Goal: Task Accomplishment & Management: Manage account settings

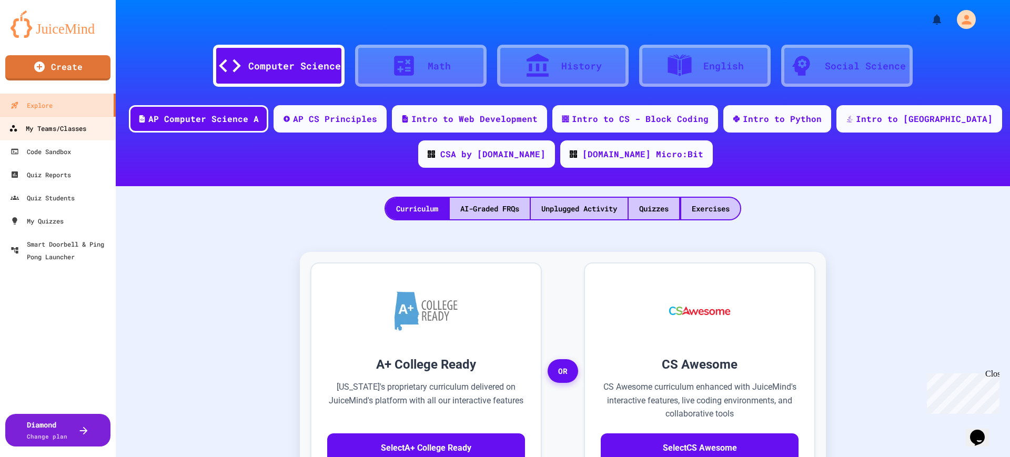
click at [69, 137] on link "My Teams/Classes" at bounding box center [57, 128] width 119 height 24
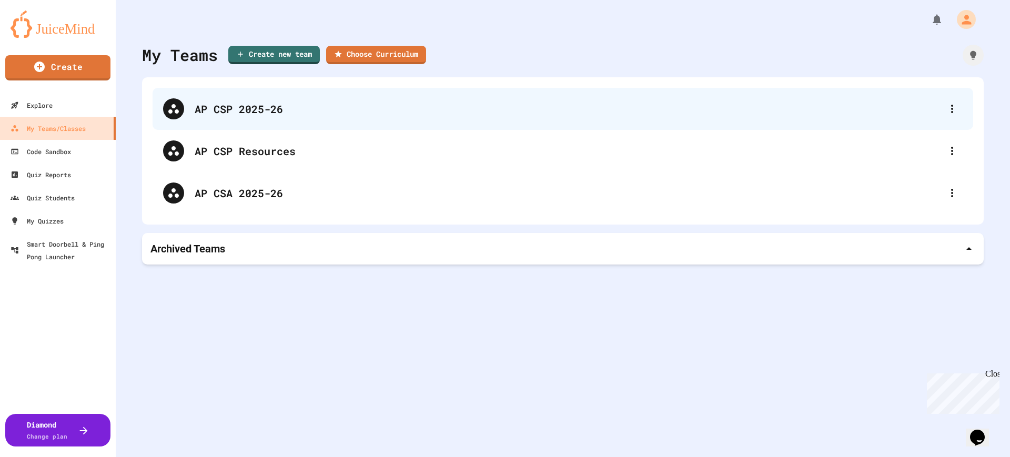
click at [227, 105] on div "AP CSP 2025-26" at bounding box center [568, 109] width 747 height 16
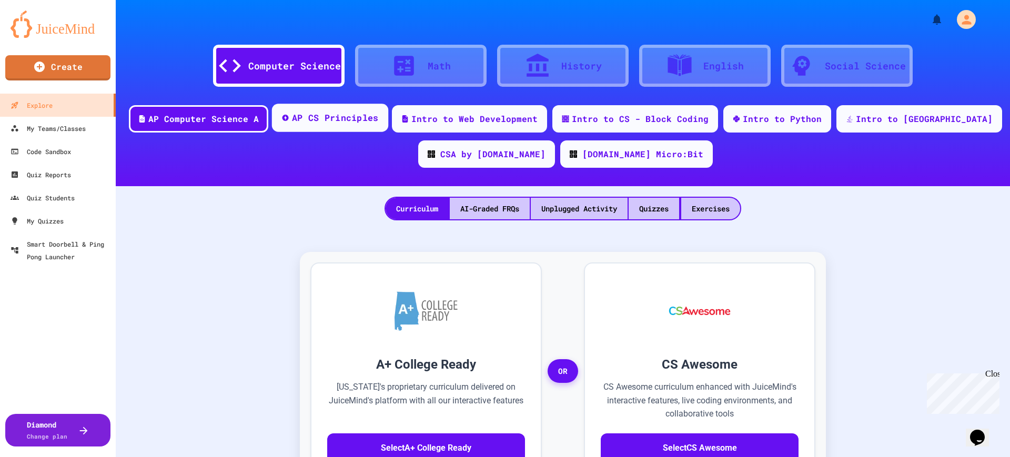
click at [369, 124] on div "AP CS Principles" at bounding box center [335, 118] width 87 height 13
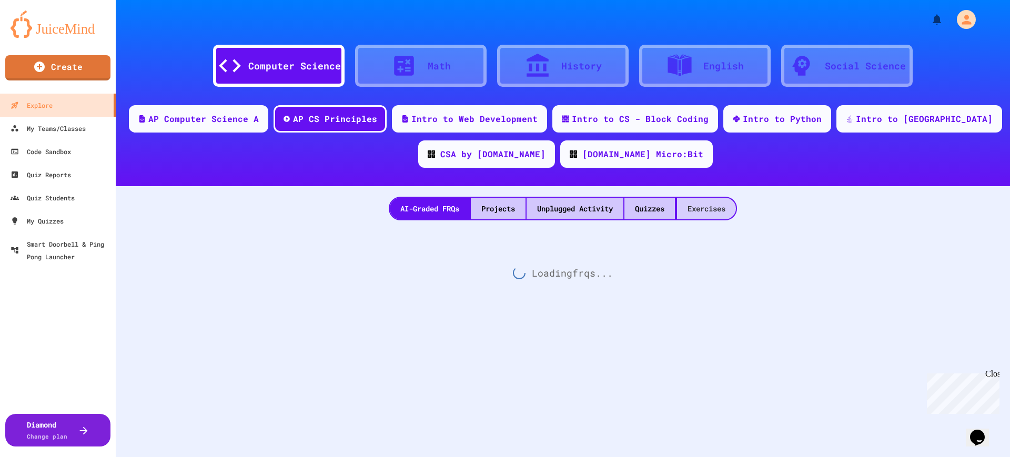
click at [706, 209] on div "Exercises" at bounding box center [706, 209] width 59 height 22
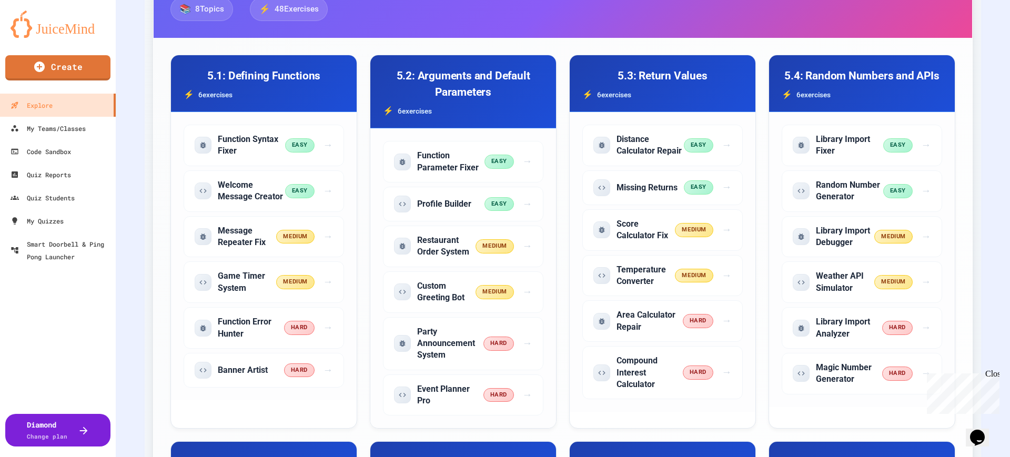
scroll to position [2484, 0]
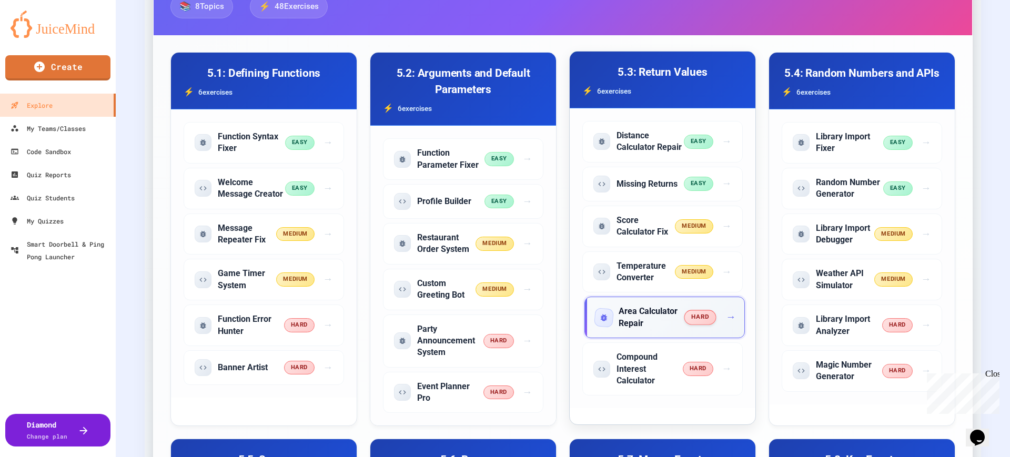
click at [637, 329] on h5 "Area Calculator Repair" at bounding box center [652, 318] width 66 height 24
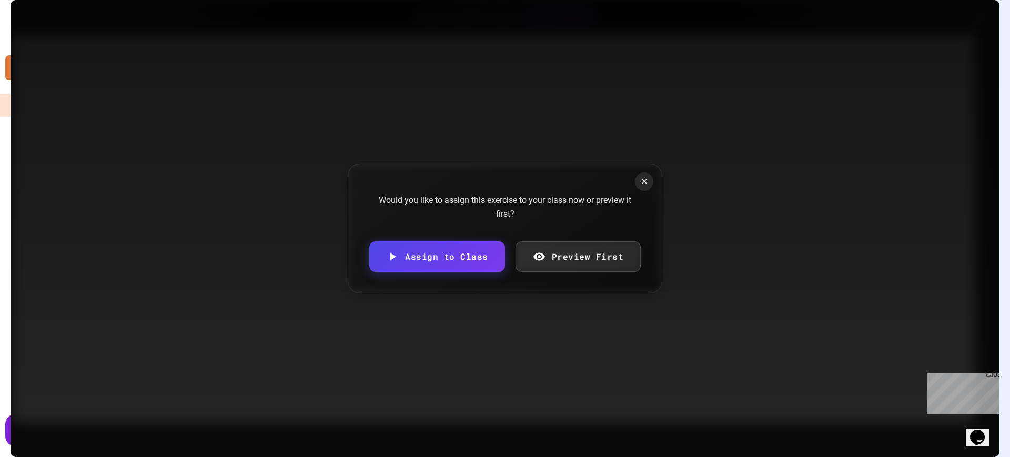
click at [575, 258] on link "Preview First" at bounding box center [579, 257] width 126 height 31
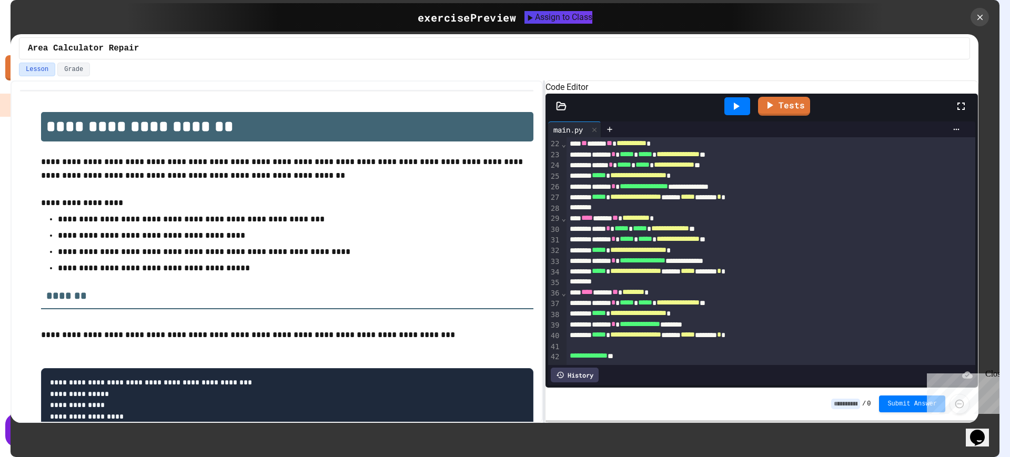
scroll to position [257, 0]
click at [978, 14] on icon at bounding box center [980, 18] width 12 height 12
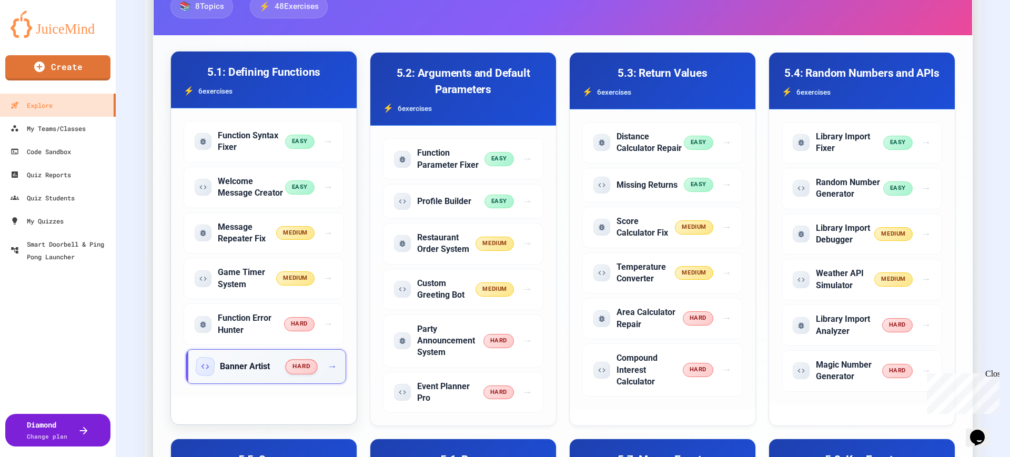
click at [232, 358] on div "Banner Artist" at bounding box center [241, 366] width 89 height 17
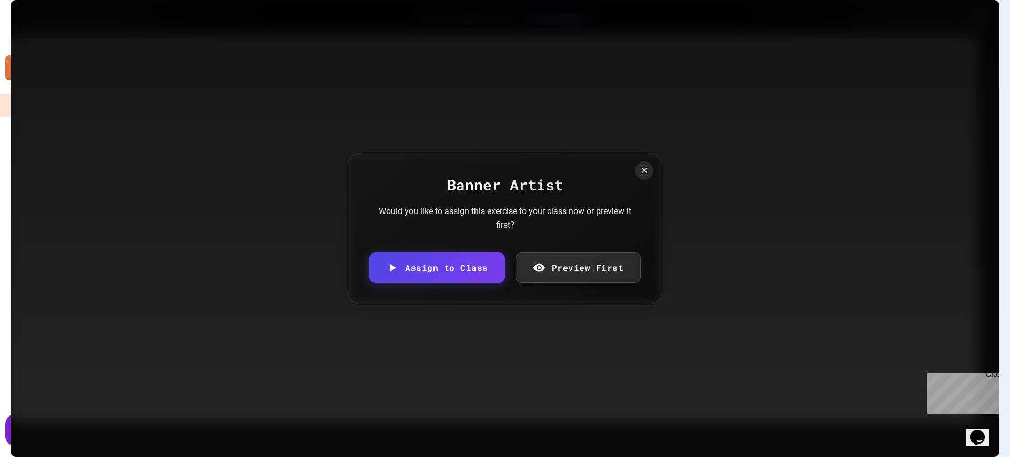
click at [564, 274] on link "Preview First" at bounding box center [579, 268] width 126 height 31
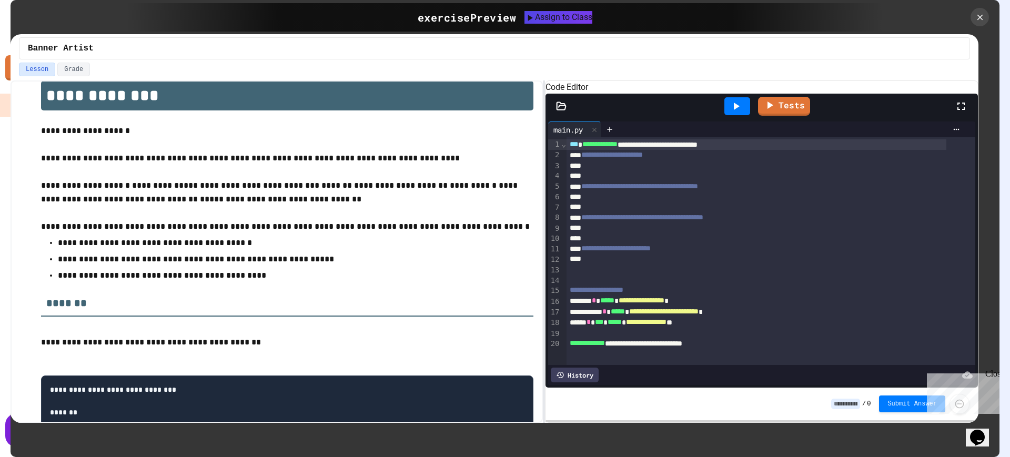
scroll to position [29, 0]
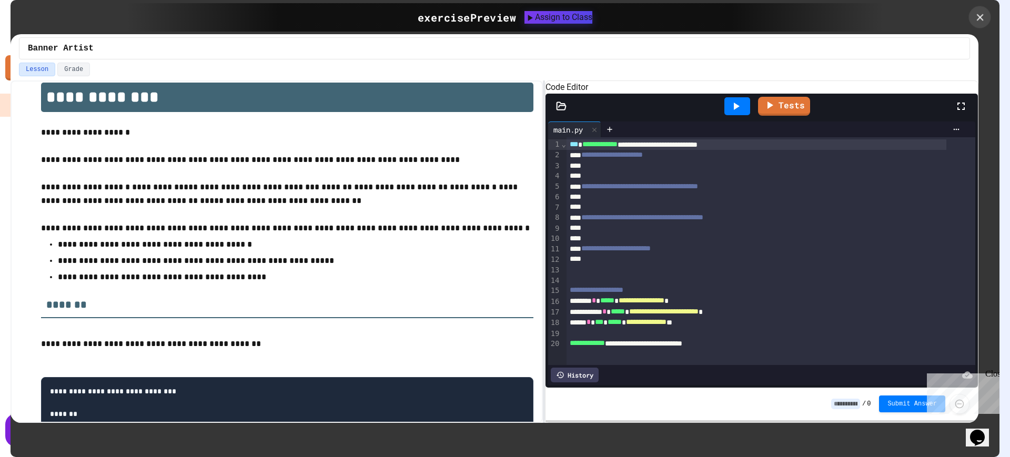
click at [980, 18] on icon at bounding box center [980, 18] width 12 height 12
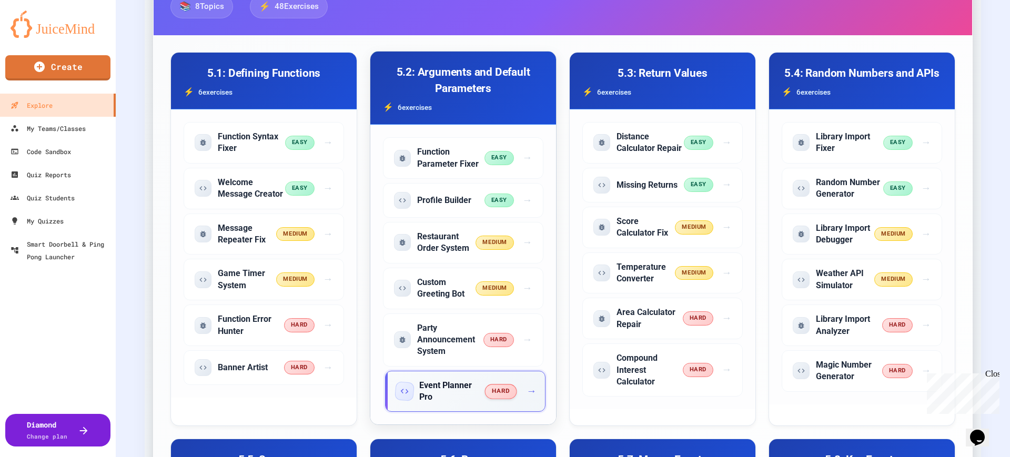
click at [441, 400] on h5 "Event Planner Pro" at bounding box center [452, 392] width 66 height 24
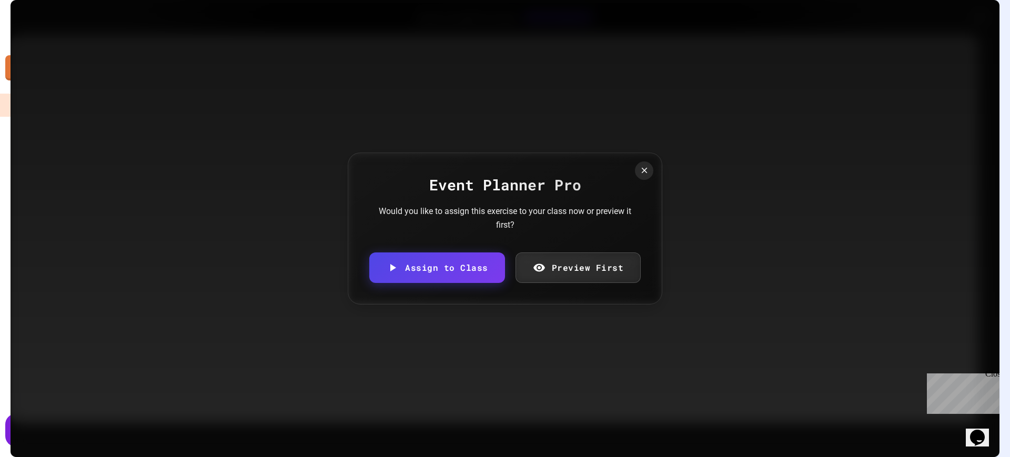
click at [568, 267] on link "Preview First" at bounding box center [579, 268] width 126 height 31
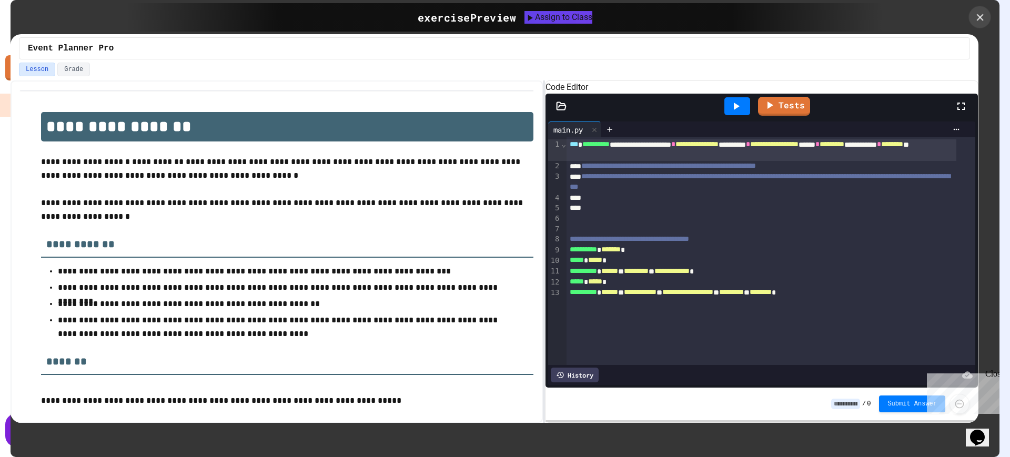
click at [978, 17] on icon at bounding box center [980, 18] width 12 height 12
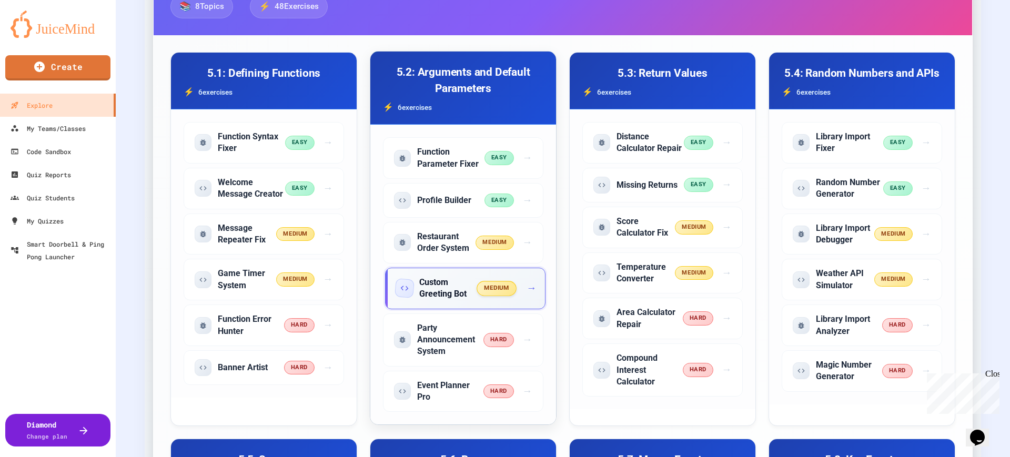
click at [430, 304] on div "Custom Greeting Bot medium →" at bounding box center [465, 289] width 160 height 42
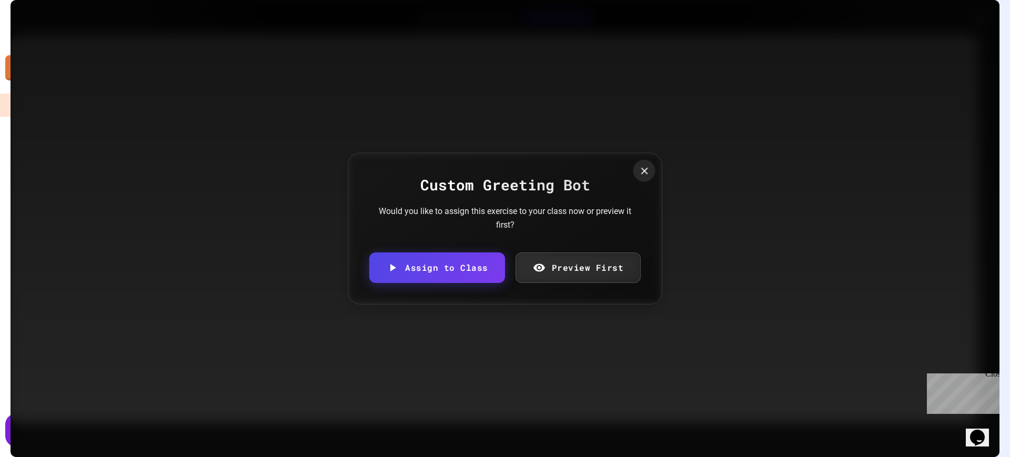
click at [637, 163] on div at bounding box center [645, 170] width 22 height 22
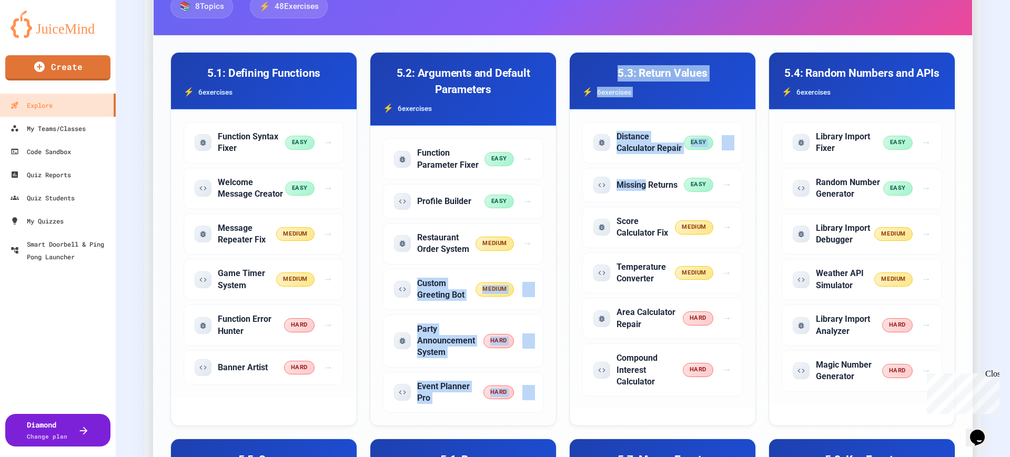
drag, startPoint x: 642, startPoint y: 177, endPoint x: 552, endPoint y: 232, distance: 105.3
click at [552, 232] on div "5.1: Defining Functions 6 exercise s Function Syntax Fixer easy → Welcome Messa…" at bounding box center [562, 427] width 785 height 750
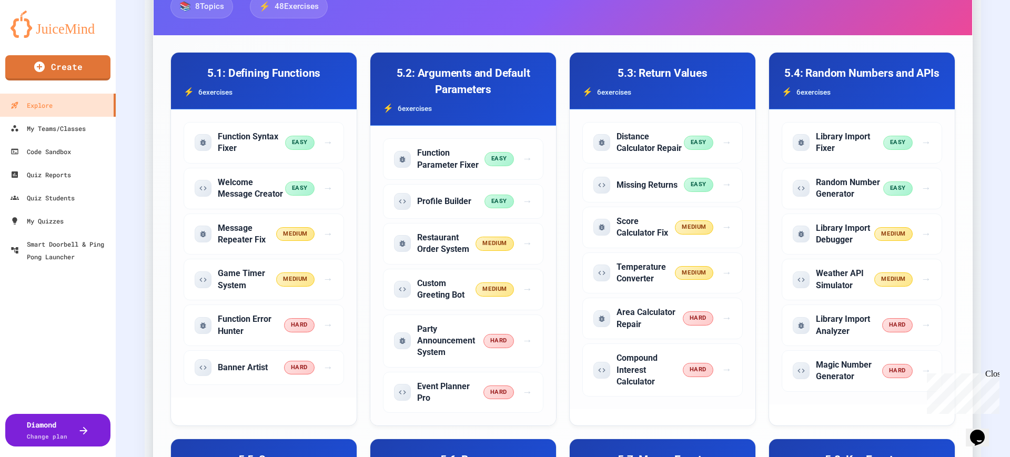
click at [561, 241] on div "5.1: Defining Functions 6 exercise s Function Syntax Fixer easy → Welcome Messa…" at bounding box center [562, 427] width 785 height 750
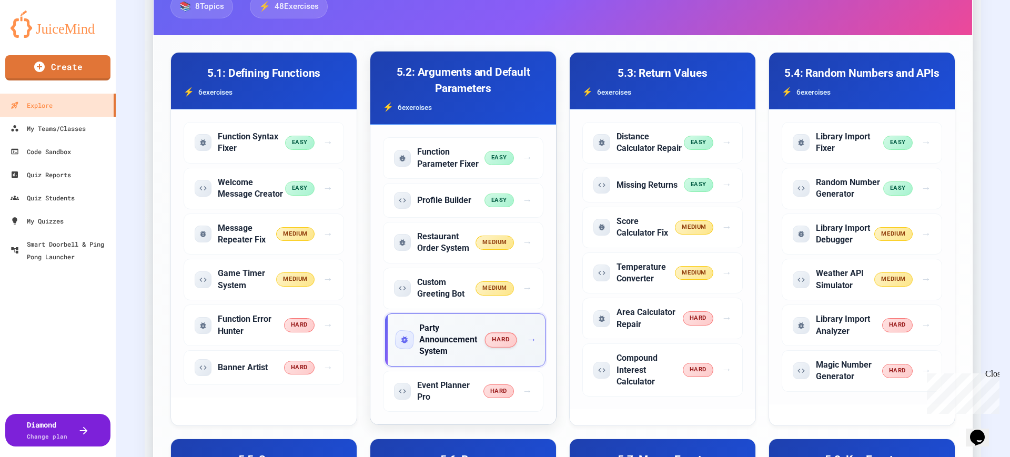
click at [438, 337] on h5 "Party Announcement System" at bounding box center [452, 340] width 66 height 35
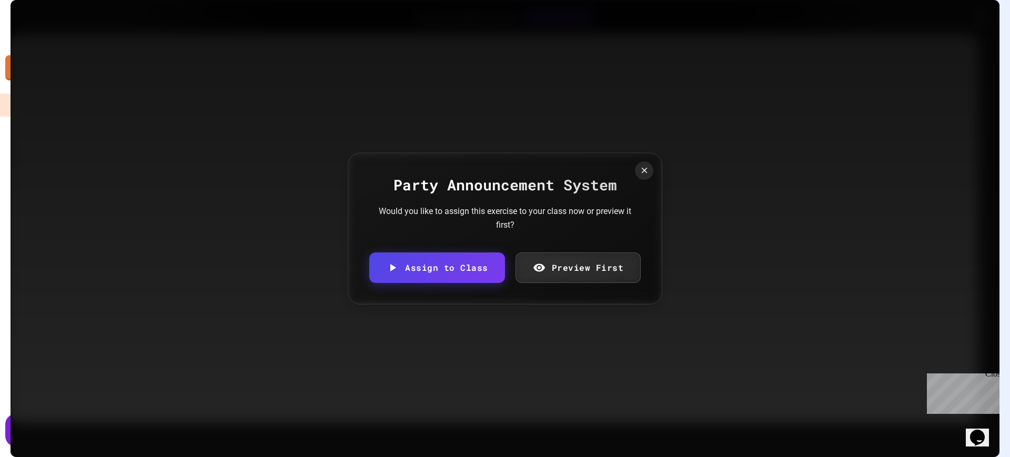
click at [560, 268] on link "Preview First" at bounding box center [579, 268] width 126 height 31
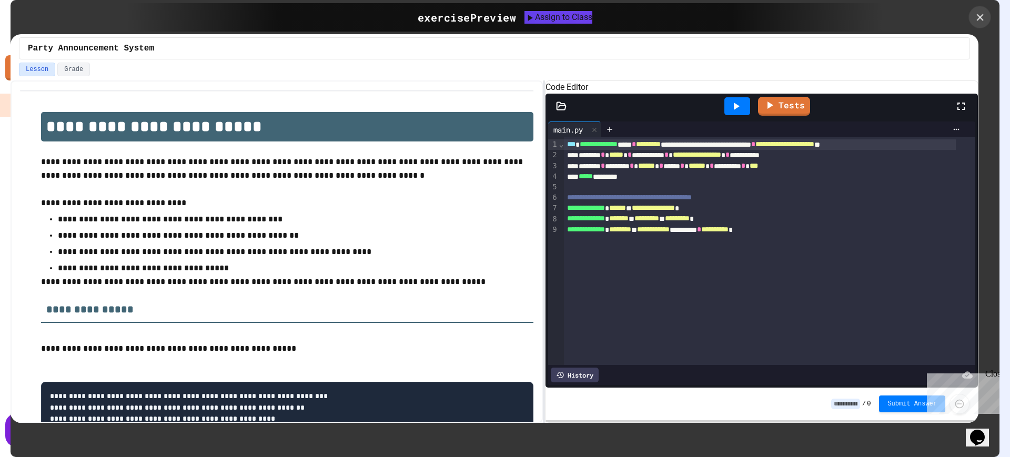
click at [978, 17] on icon at bounding box center [980, 18] width 12 height 12
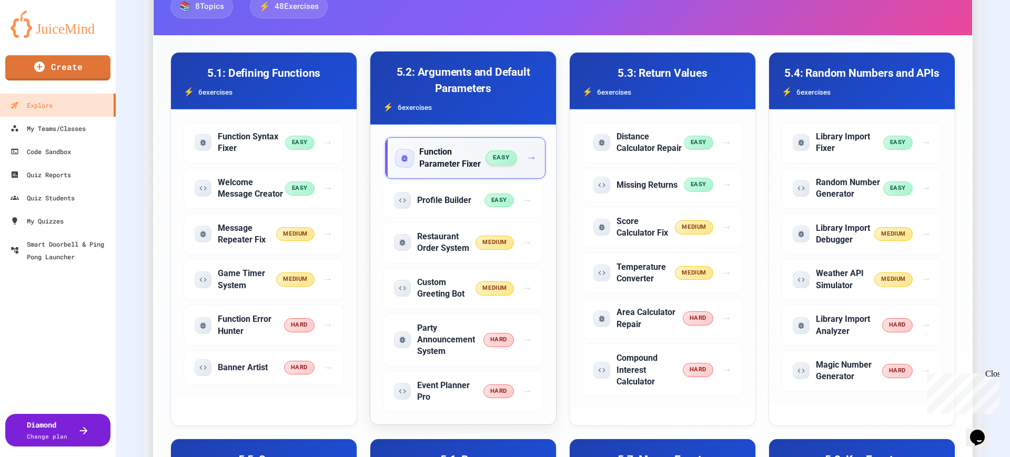
click at [441, 159] on h5 "Function Parameter Fixer" at bounding box center [452, 158] width 67 height 24
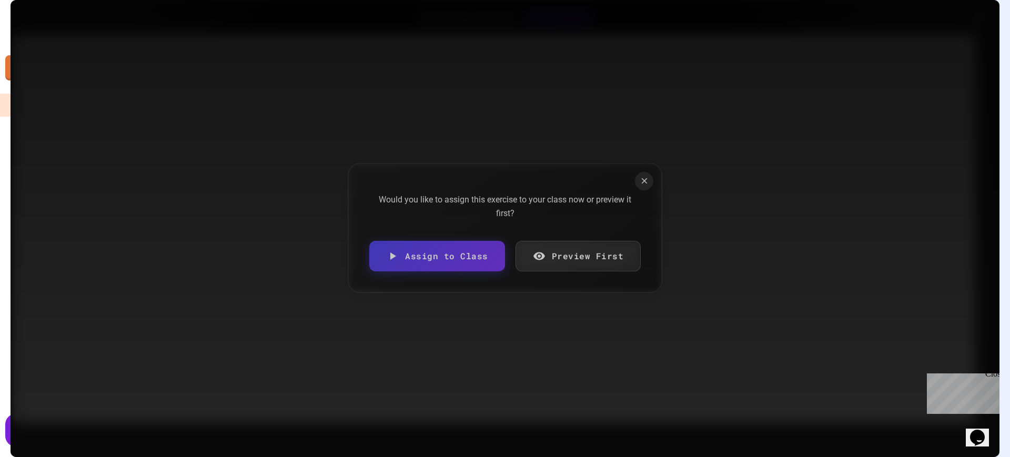
click at [555, 272] on link "Preview First" at bounding box center [579, 256] width 126 height 31
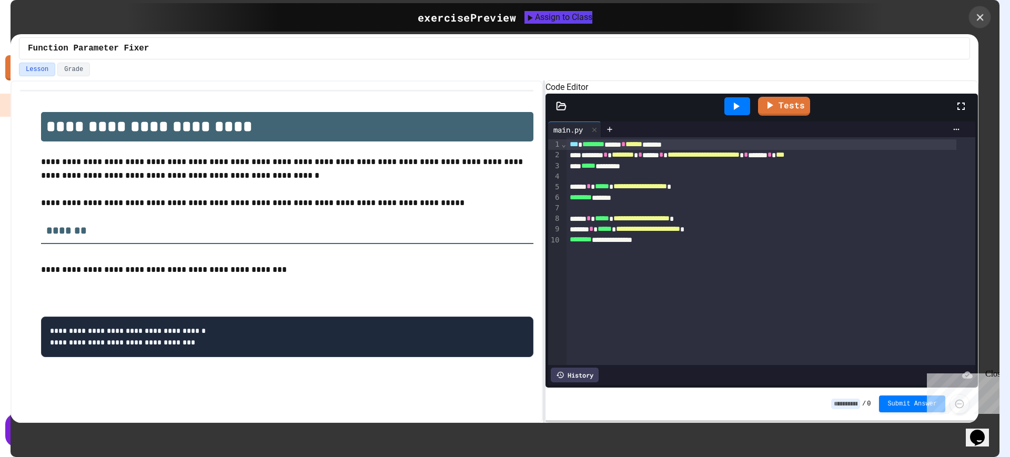
click at [974, 17] on icon at bounding box center [980, 18] width 12 height 12
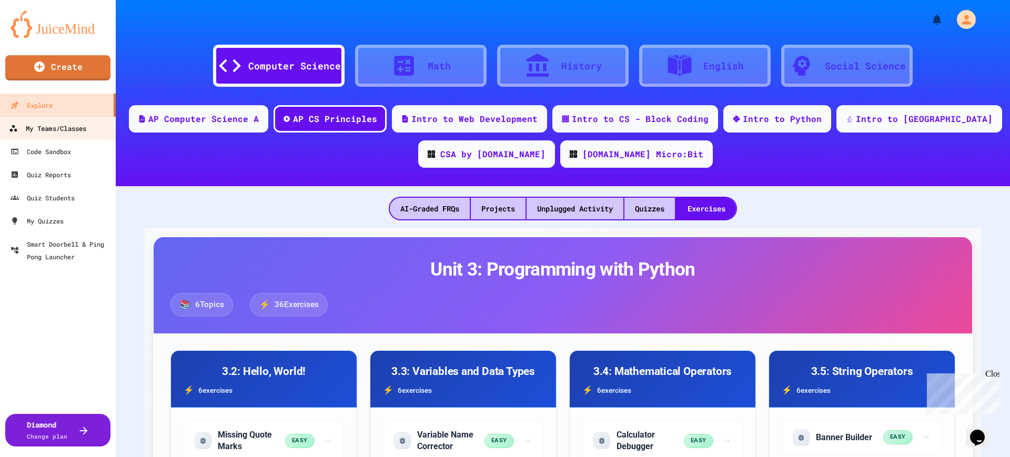
click at [67, 134] on div "My Teams/Classes" at bounding box center [47, 128] width 77 height 13
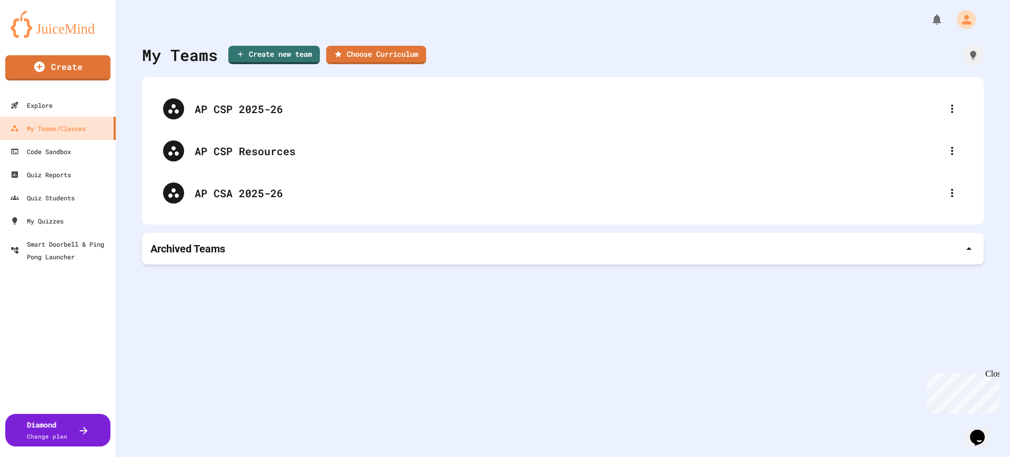
click at [200, 243] on p "Archived Teams" at bounding box center [187, 249] width 75 height 15
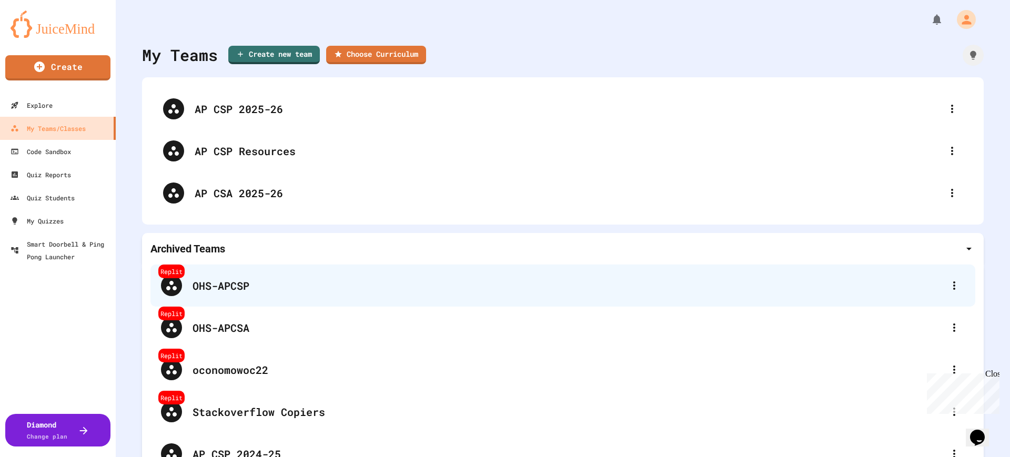
click at [232, 301] on div "Replit OHS-APCSP" at bounding box center [562, 286] width 825 height 42
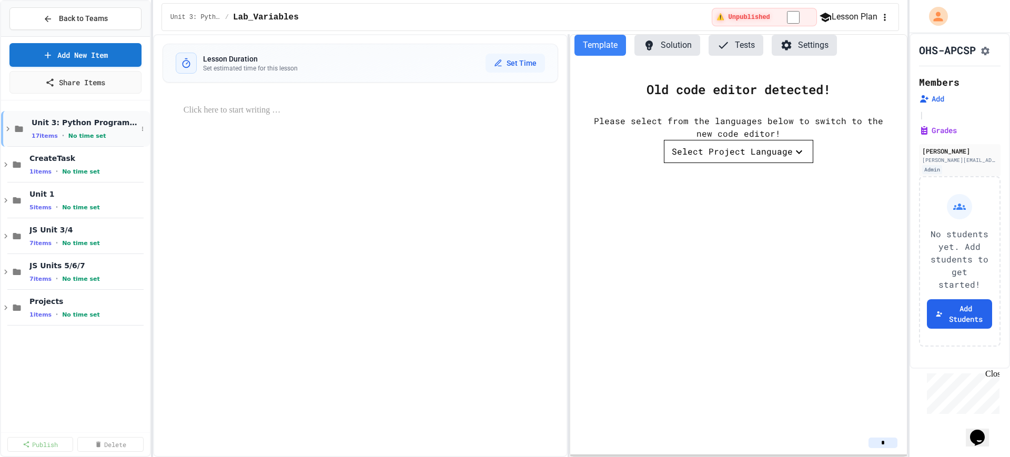
click at [12, 130] on icon at bounding box center [7, 128] width 9 height 9
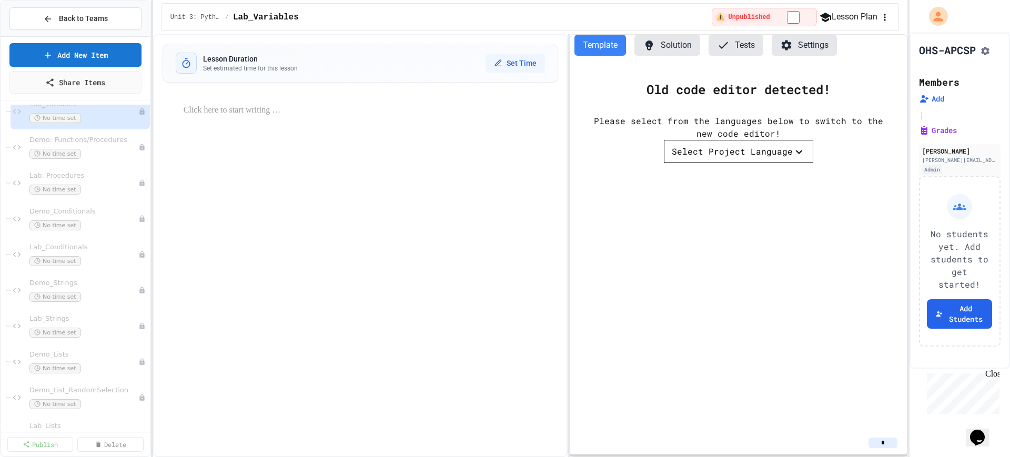
scroll to position [53, 0]
click at [61, 171] on div "Lab: Procedures No time set" at bounding box center [80, 184] width 139 height 36
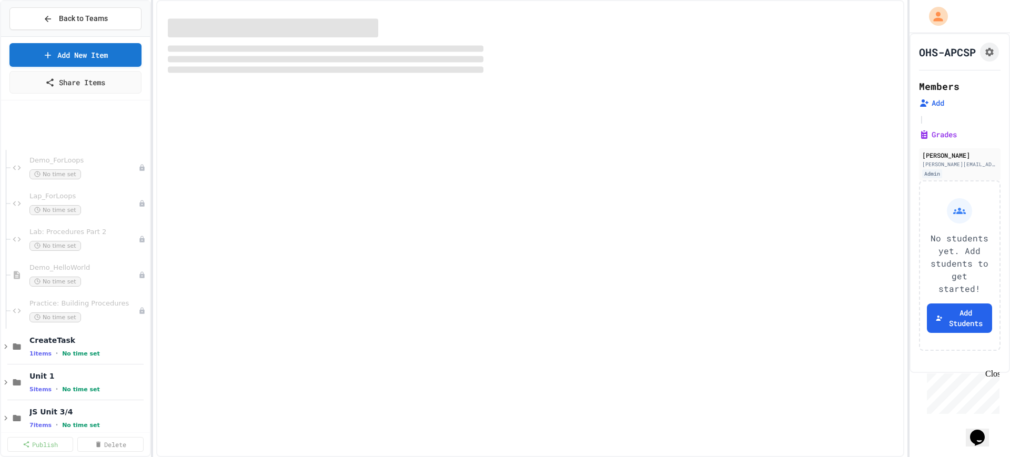
scroll to position [512, 0]
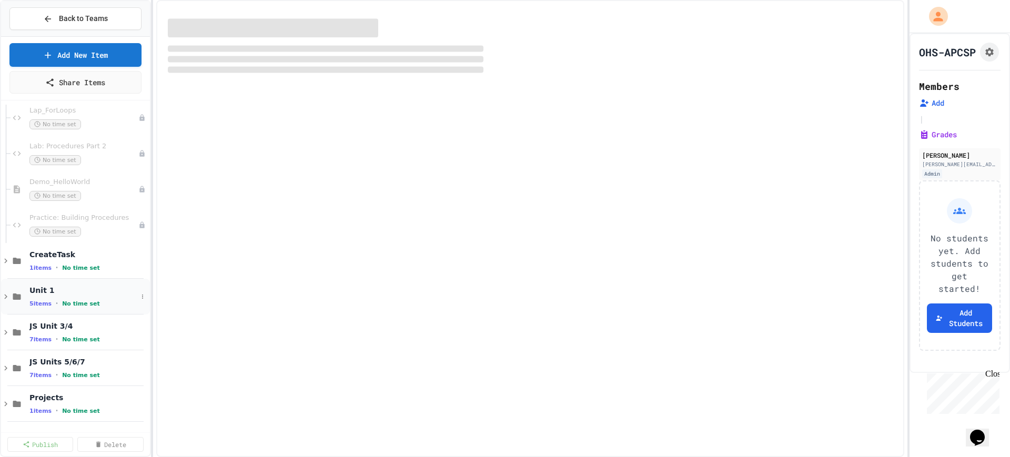
click at [11, 298] on icon at bounding box center [17, 296] width 13 height 9
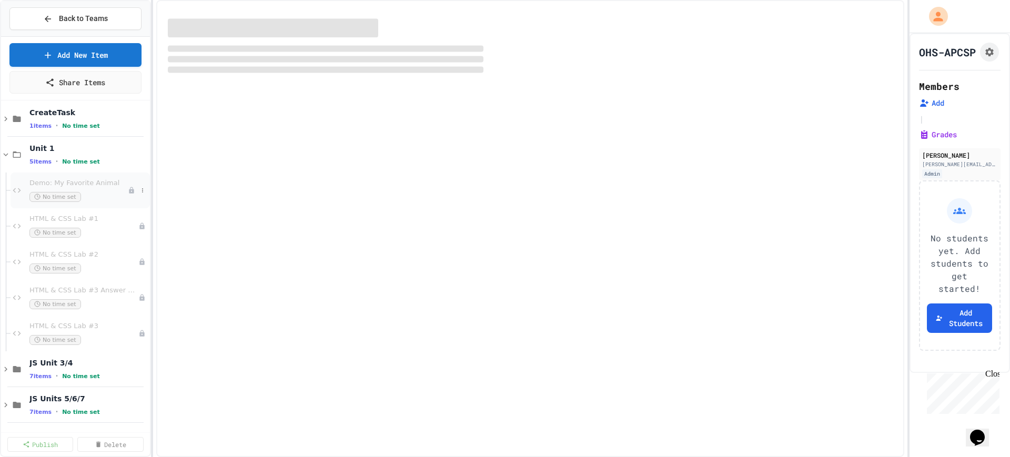
scroll to position [656, 0]
click at [46, 26] on button "Back to Teams" at bounding box center [75, 18] width 132 height 23
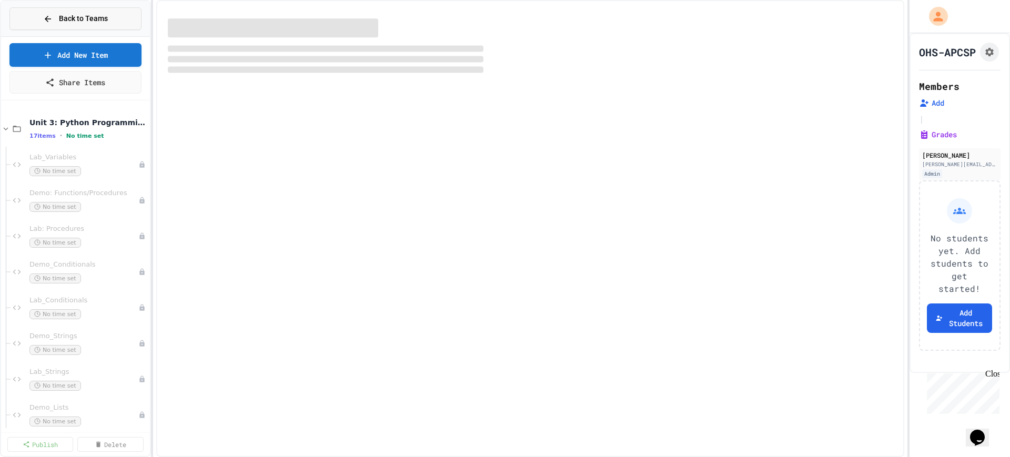
click at [92, 18] on span "Back to Teams" at bounding box center [83, 18] width 49 height 11
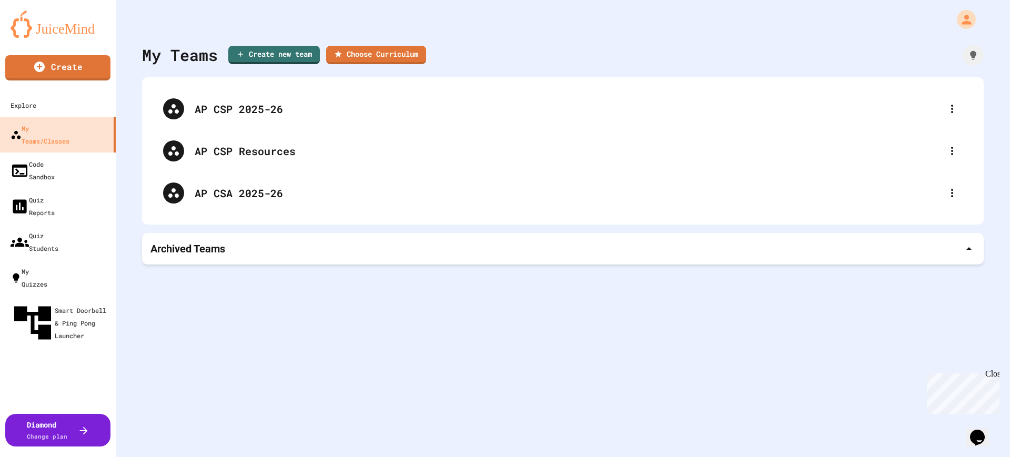
click at [224, 253] on p "Archived Teams" at bounding box center [187, 249] width 75 height 15
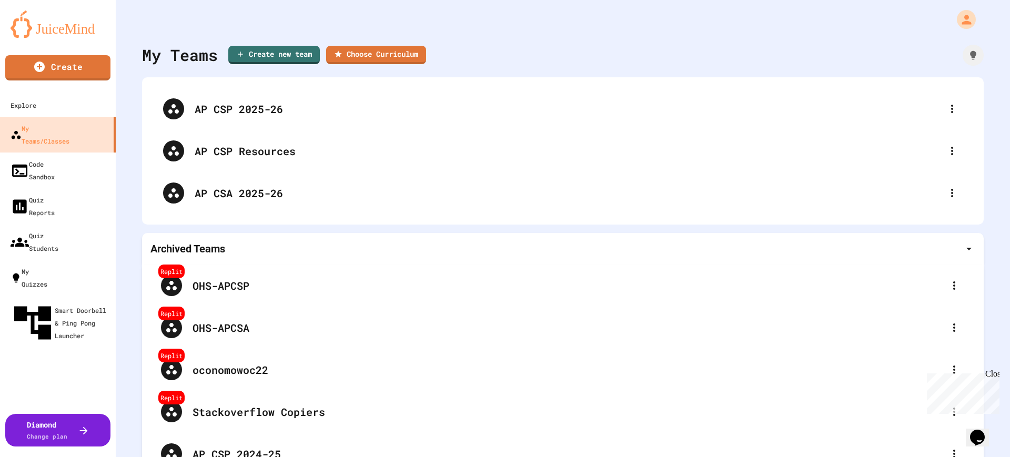
scroll to position [163, 0]
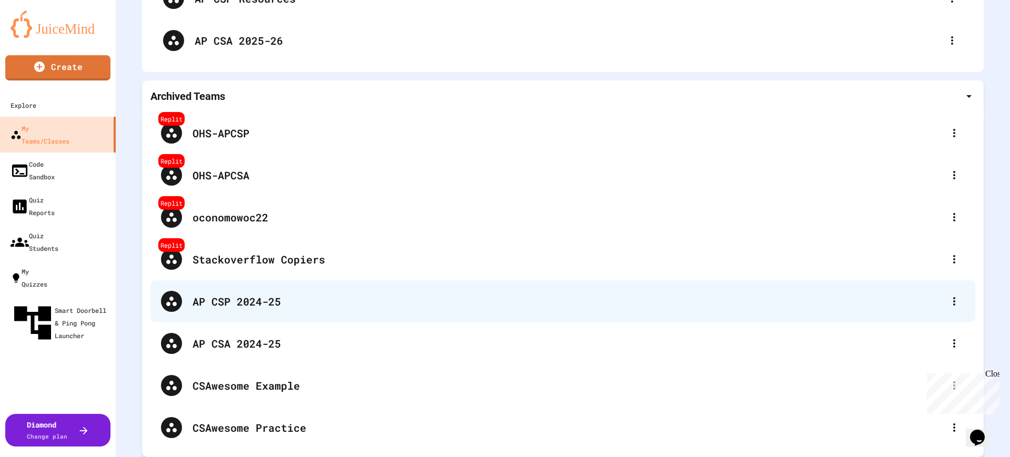
click at [219, 296] on div "AP CSP 2024-25" at bounding box center [568, 302] width 751 height 16
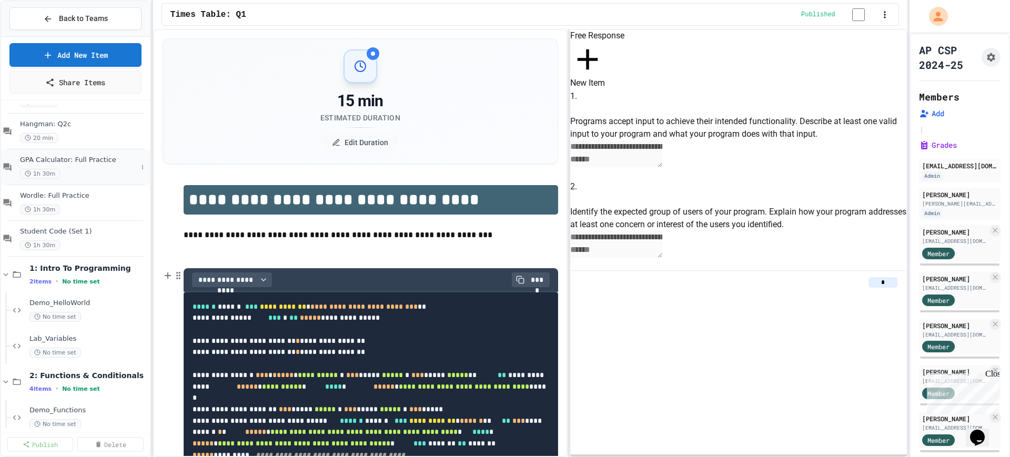
scroll to position [177, 0]
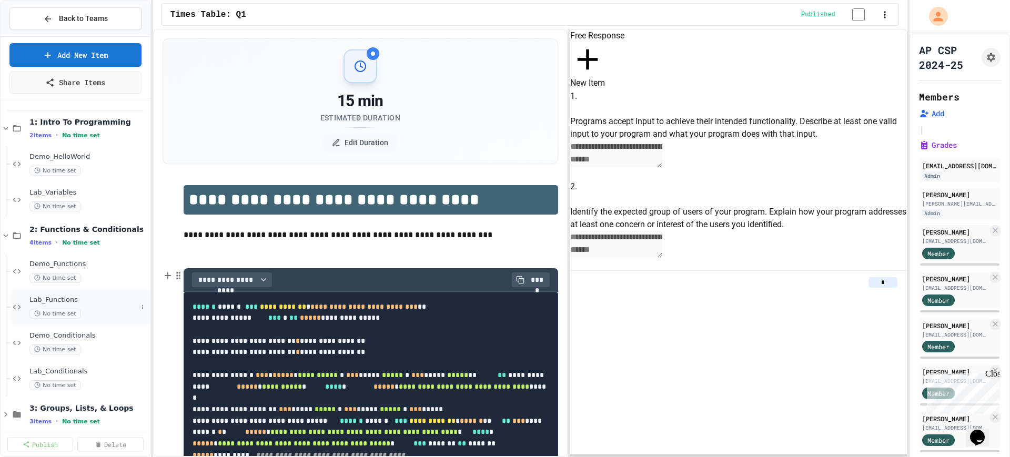
click at [62, 304] on span "Lab_Functions" at bounding box center [83, 300] width 108 height 9
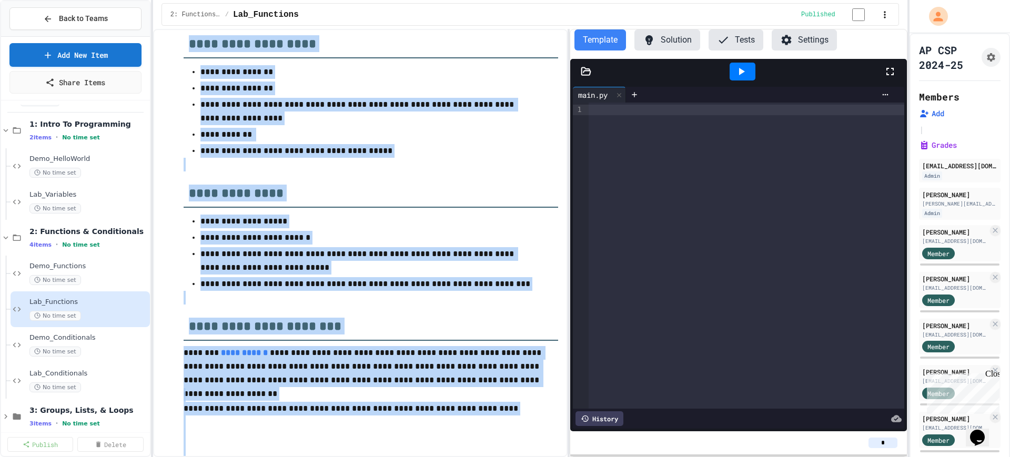
scroll to position [260, 0]
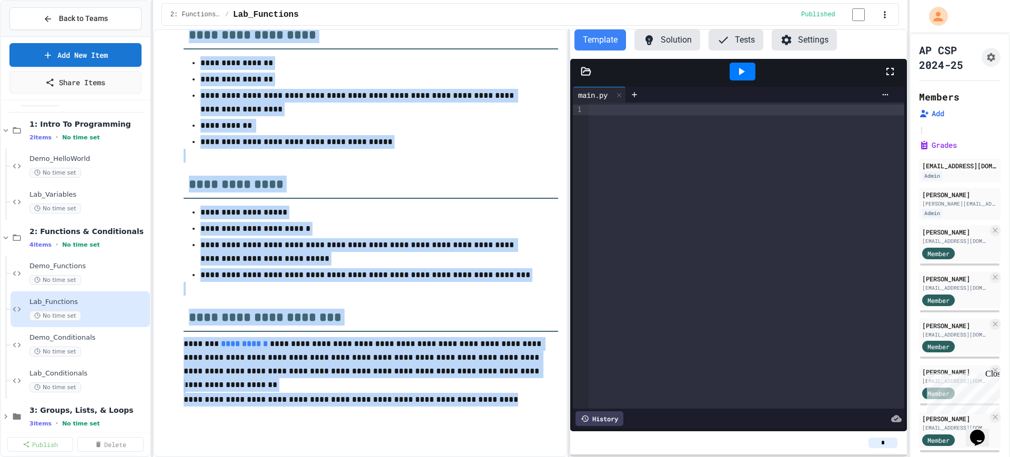
drag, startPoint x: 187, startPoint y: 118, endPoint x: 504, endPoint y: 387, distance: 415.2
click at [504, 387] on div "**********" at bounding box center [371, 142] width 375 height 609
copy div "**********"
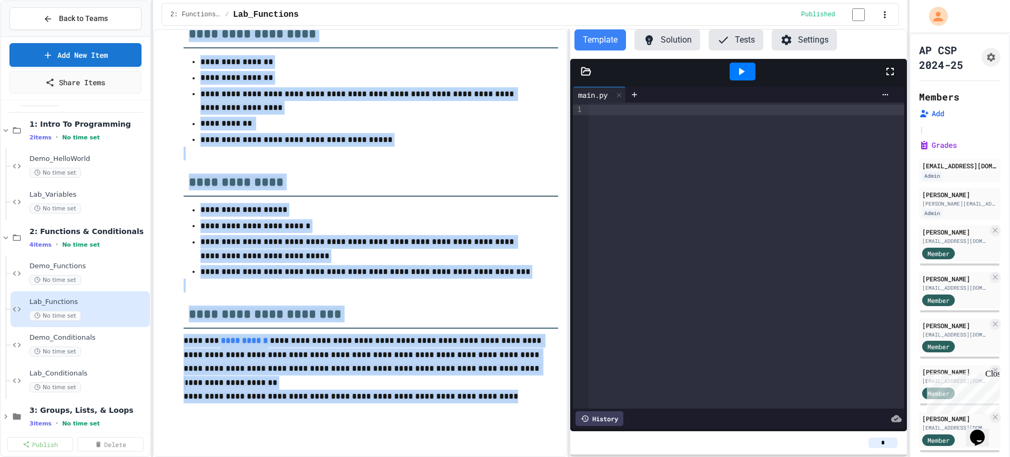
scroll to position [269, 0]
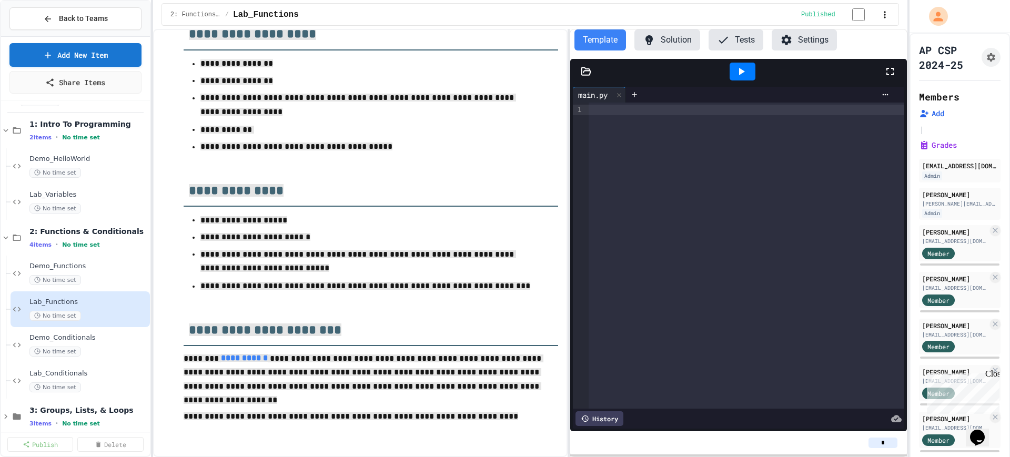
click at [588, 74] on icon at bounding box center [586, 71] width 11 height 11
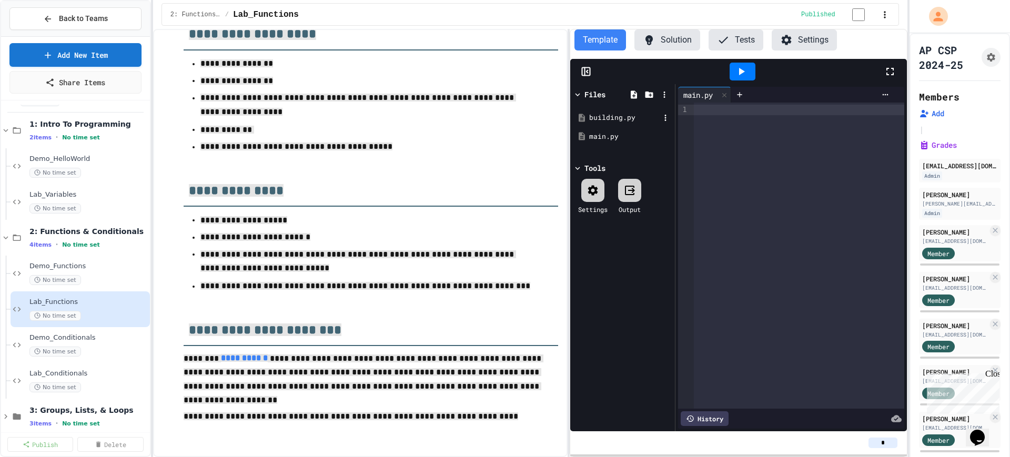
click at [599, 122] on div "building.py" at bounding box center [624, 118] width 71 height 11
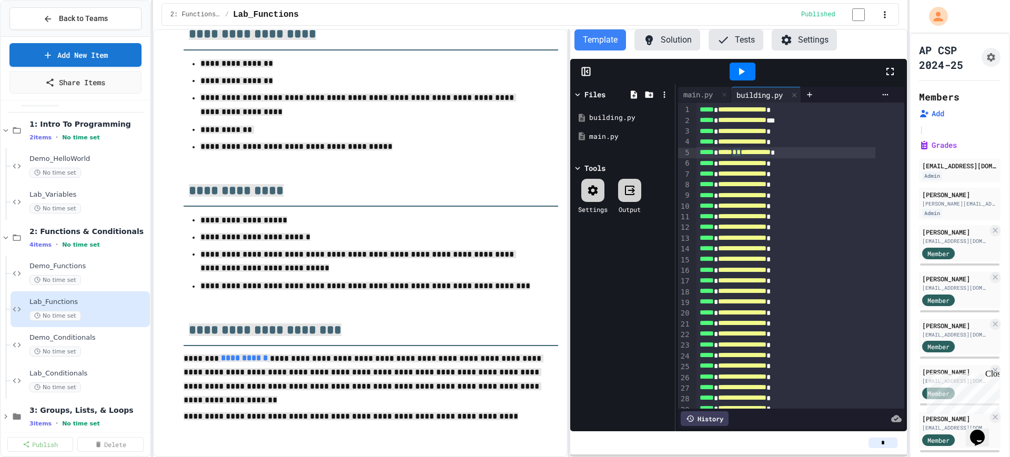
click at [750, 154] on div "**********" at bounding box center [786, 152] width 179 height 11
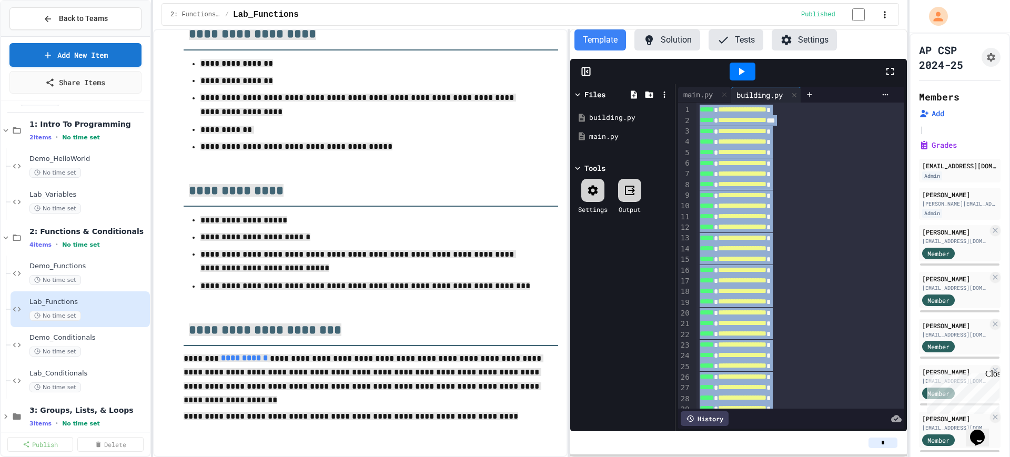
copy div "**********"
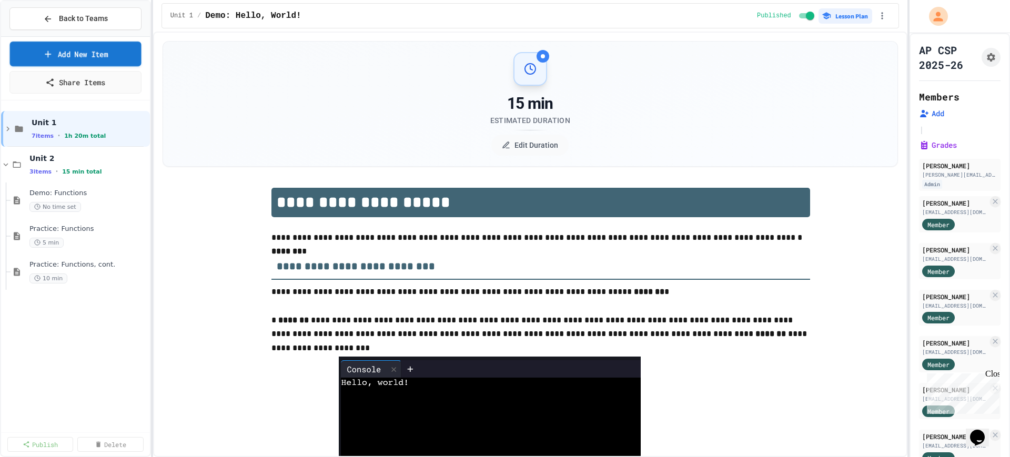
click at [74, 50] on link "Add New Item" at bounding box center [76, 54] width 132 height 25
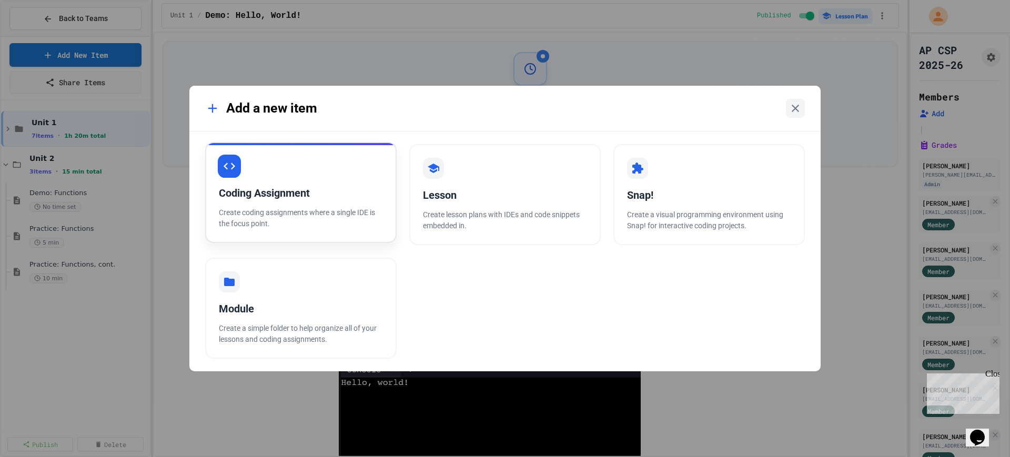
click at [295, 211] on p "Create coding assignments where a single IDE is the focus point." at bounding box center [301, 218] width 164 height 22
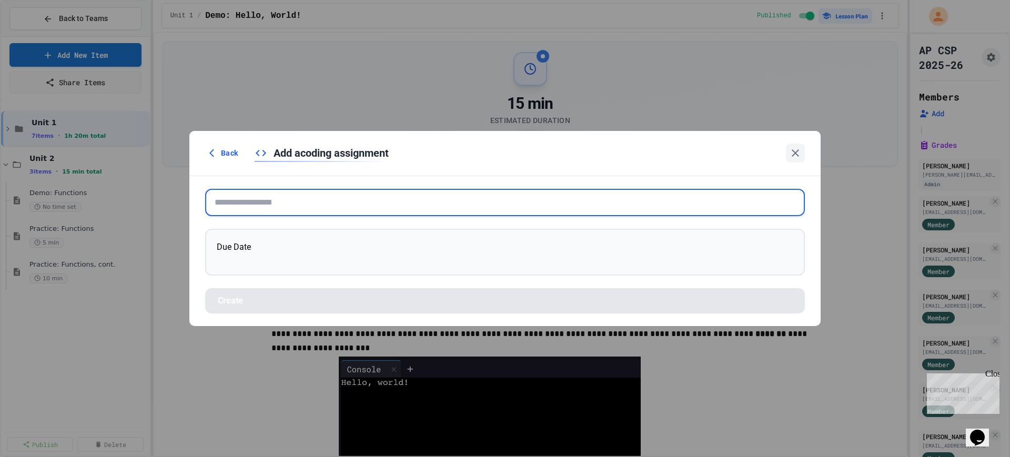
click at [295, 211] on input "text" at bounding box center [505, 202] width 600 height 27
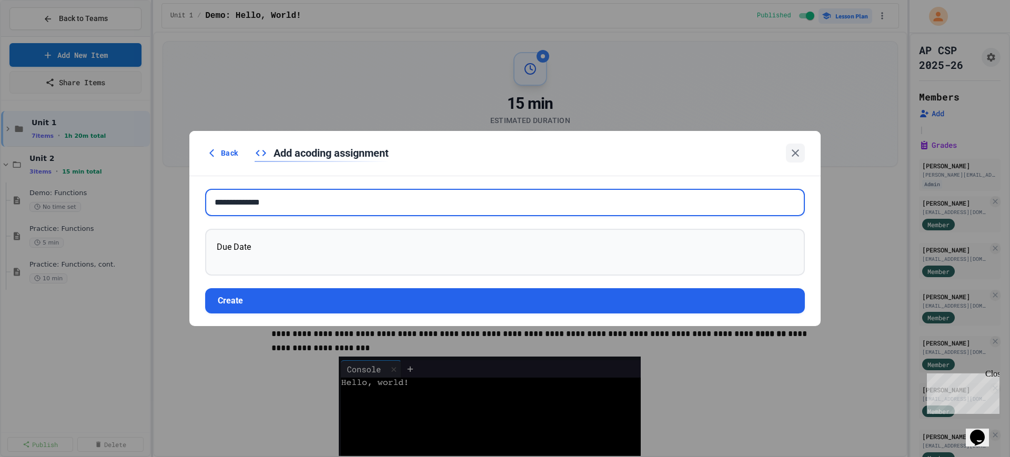
type input "**********"
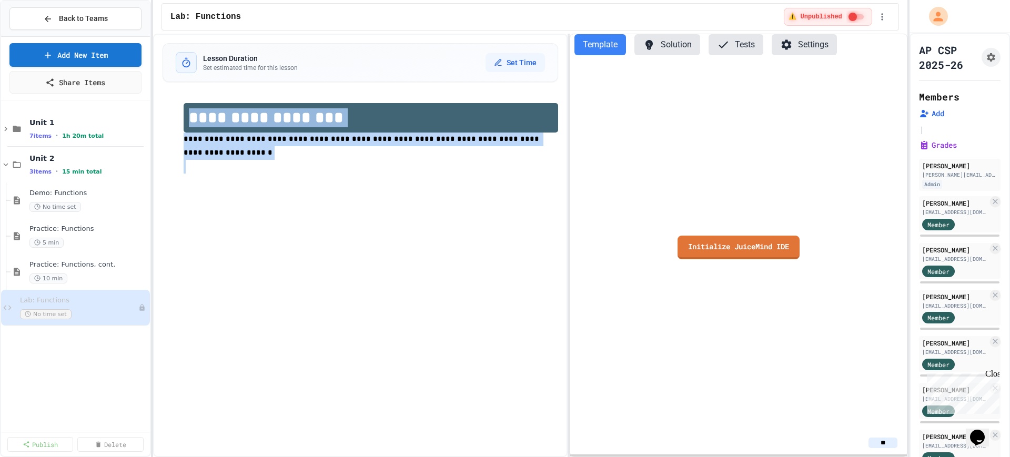
drag, startPoint x: 191, startPoint y: 117, endPoint x: 562, endPoint y: 148, distance: 372.3
click at [562, 148] on div "**********" at bounding box center [360, 246] width 415 height 424
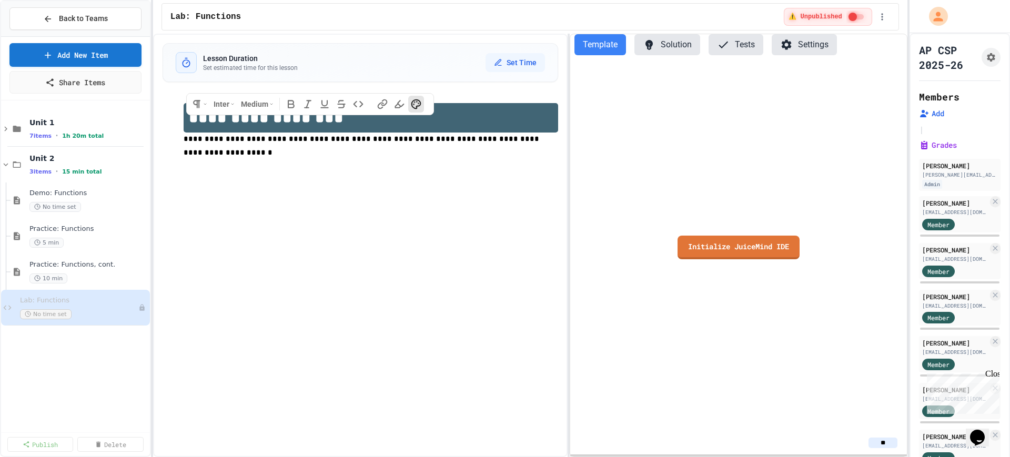
scroll to position [205, 0]
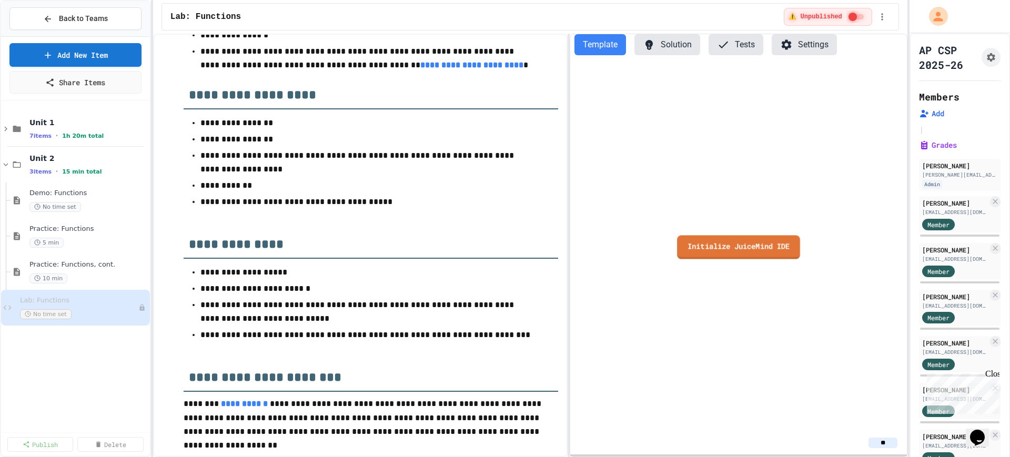
click at [731, 253] on link "Initialize JuiceMind IDE" at bounding box center [738, 247] width 123 height 24
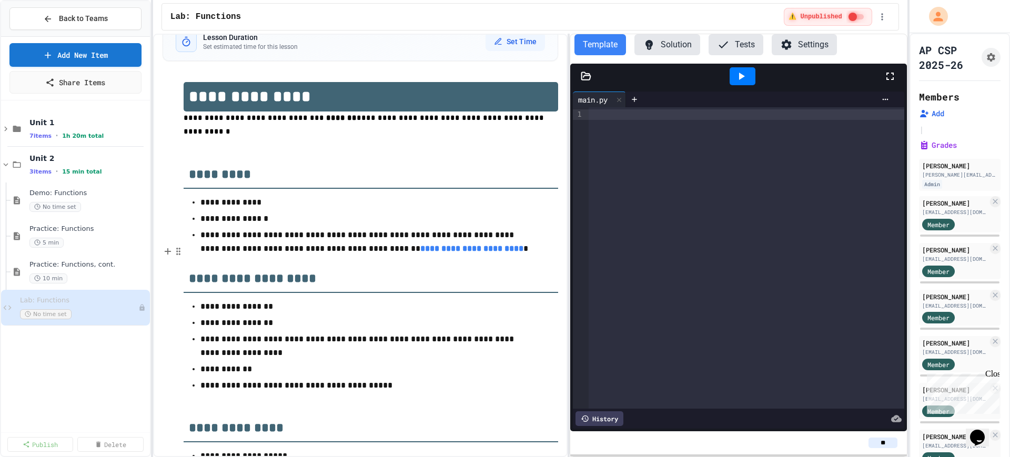
scroll to position [18, 0]
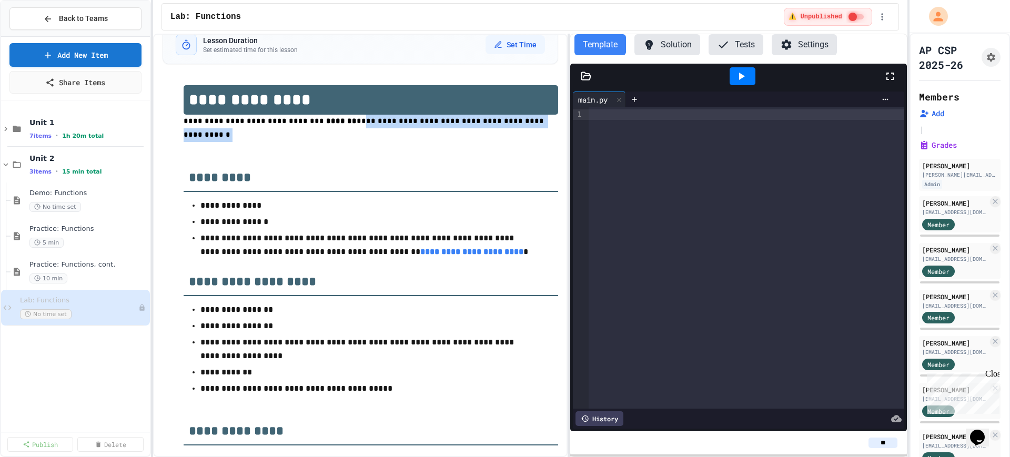
drag, startPoint x: 534, startPoint y: 123, endPoint x: 333, endPoint y: 126, distance: 201.5
click at [333, 126] on p "**********" at bounding box center [371, 128] width 375 height 27
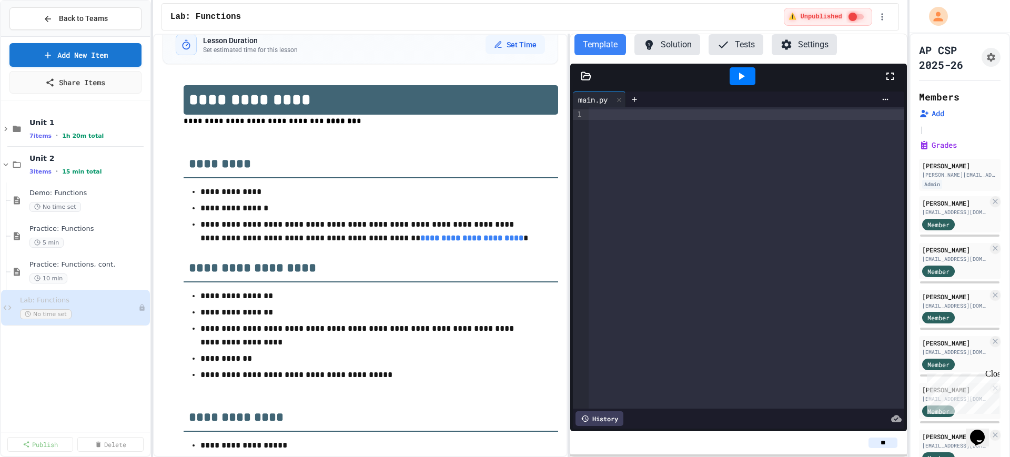
click at [585, 77] on icon at bounding box center [586, 76] width 11 height 11
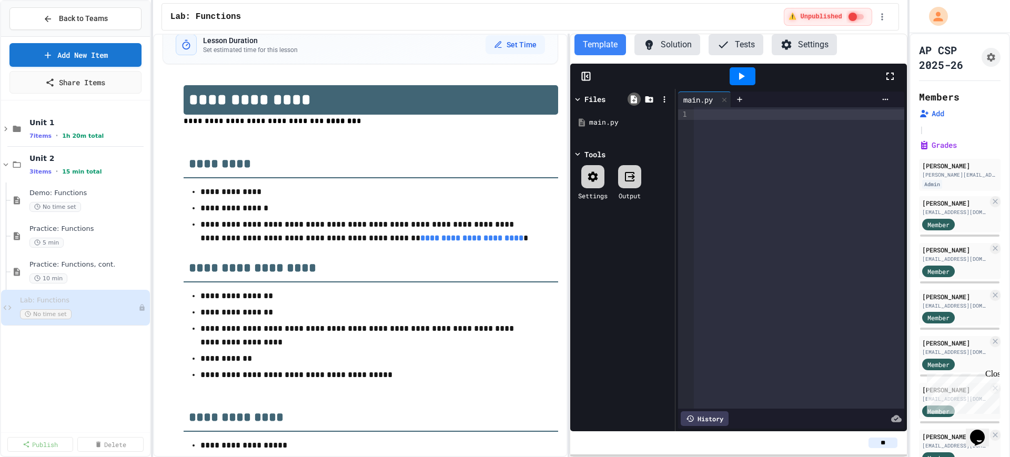
click at [634, 104] on div at bounding box center [634, 99] width 13 height 13
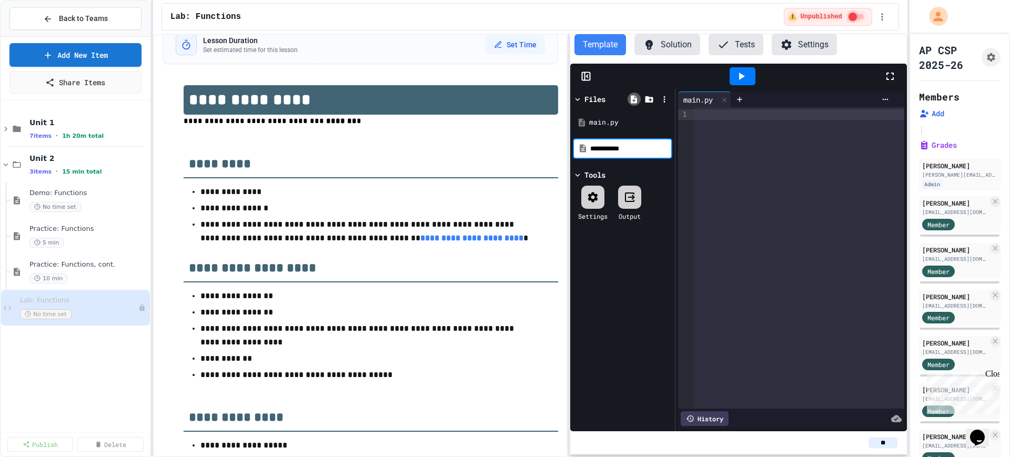
type input "**********"
click at [729, 177] on div at bounding box center [799, 258] width 210 height 302
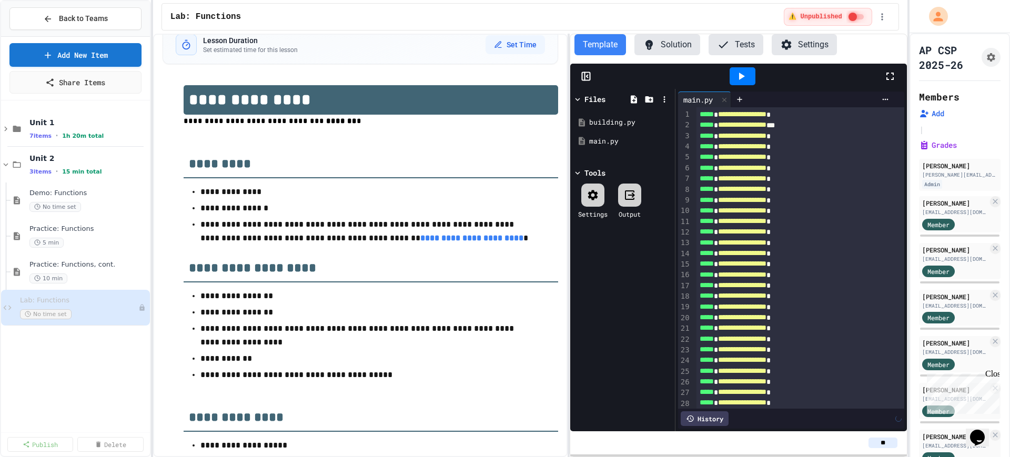
scroll to position [226, 0]
click at [587, 122] on div "building.py" at bounding box center [622, 122] width 99 height 19
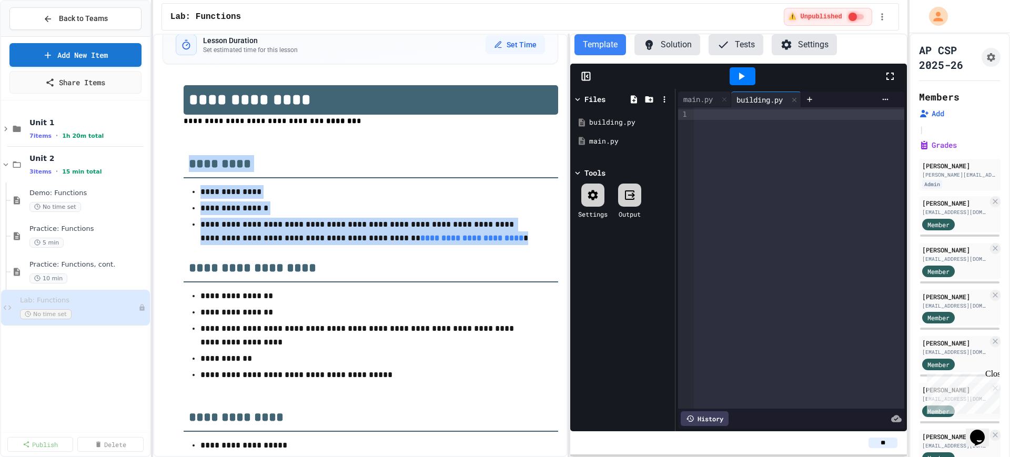
drag, startPoint x: 463, startPoint y: 243, endPoint x: 185, endPoint y: 167, distance: 287.8
click at [185, 167] on div "**********" at bounding box center [371, 362] width 375 height 555
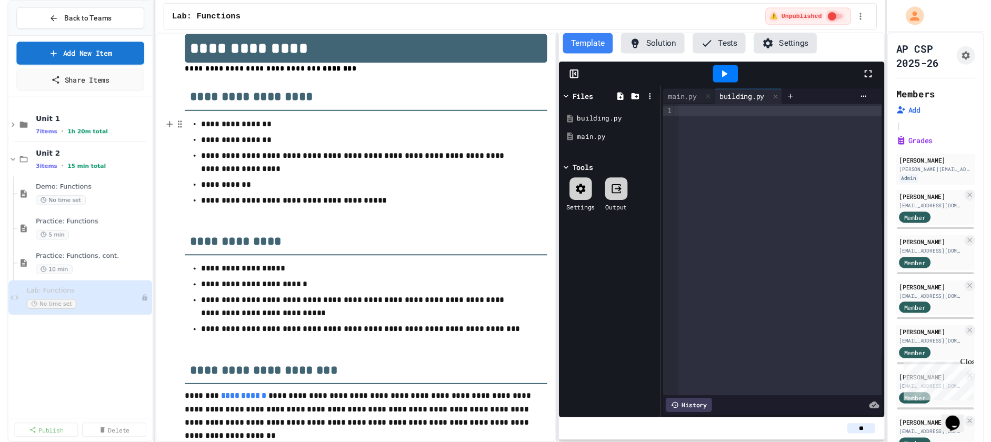
scroll to position [104, 0]
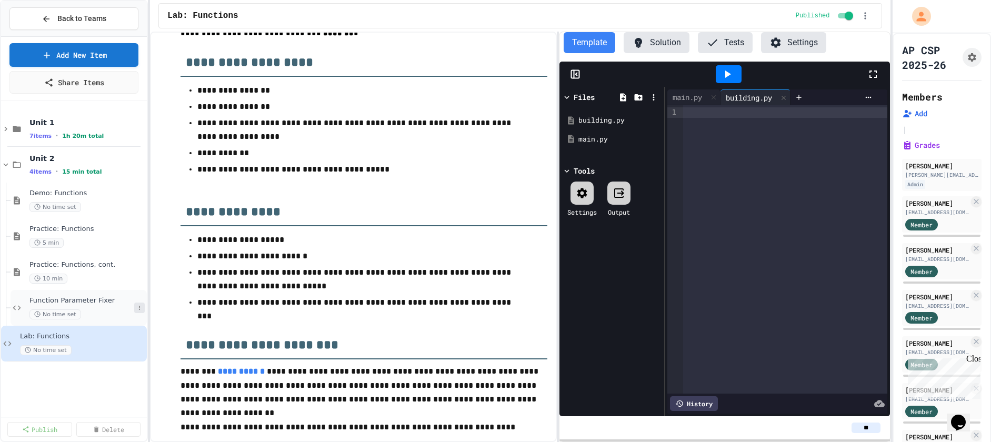
click at [135, 310] on button at bounding box center [139, 308] width 11 height 11
click at [121, 330] on button "Rename" at bounding box center [118, 327] width 81 height 19
type input "**********"
click at [93, 307] on div "Warm Up: Function Parameter Fixer No time set" at bounding box center [81, 307] width 105 height 23
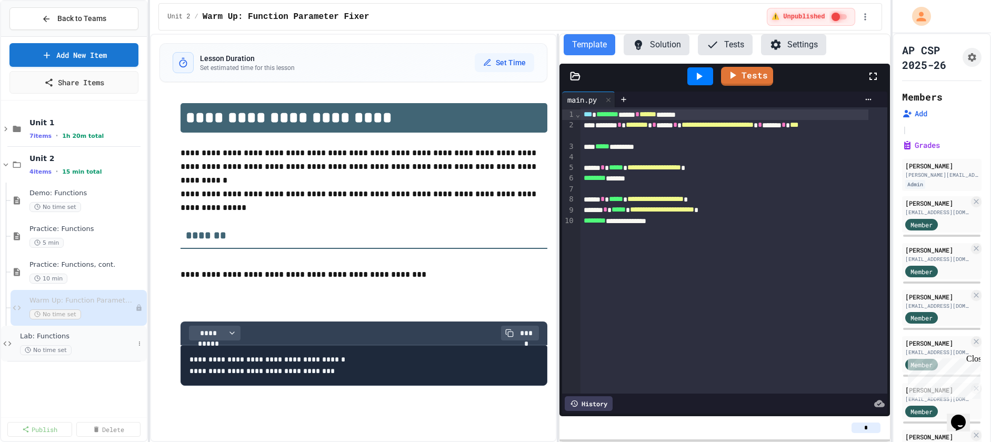
click at [65, 353] on span "No time set" at bounding box center [46, 350] width 52 height 10
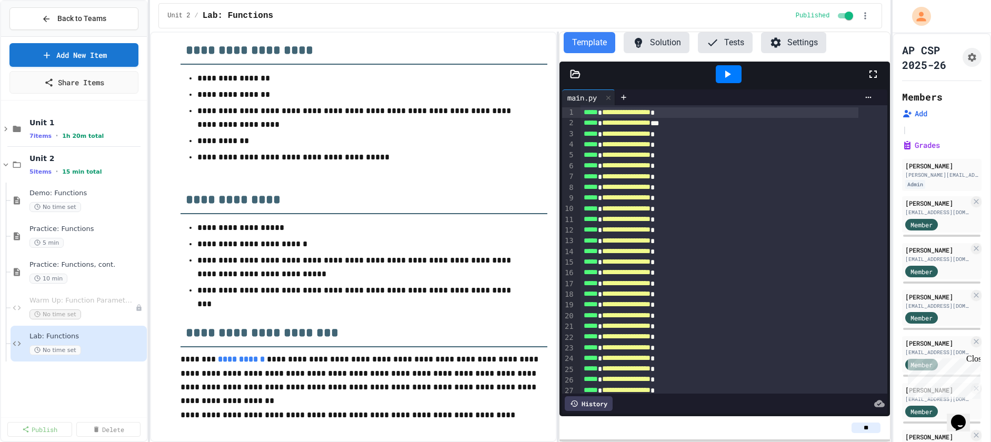
scroll to position [1, 0]
click at [575, 74] on icon at bounding box center [575, 74] width 11 height 11
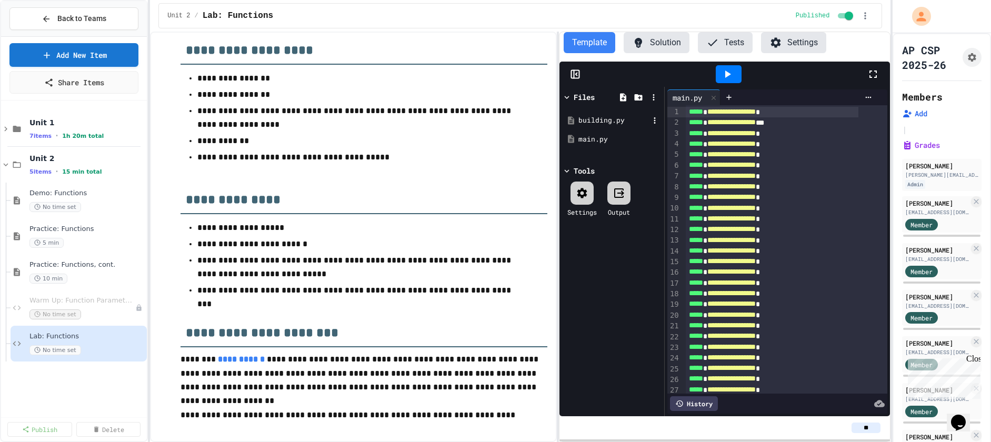
click at [590, 118] on div "building.py" at bounding box center [613, 120] width 71 height 11
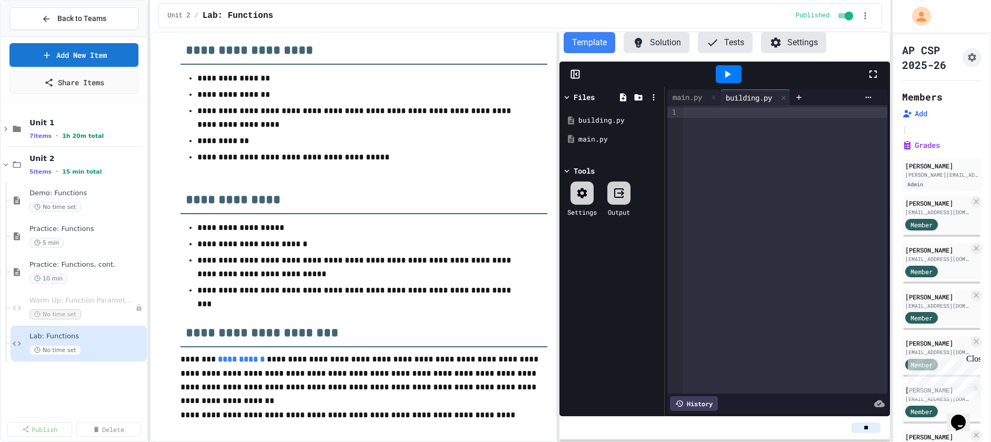
click at [729, 137] on div at bounding box center [785, 249] width 204 height 288
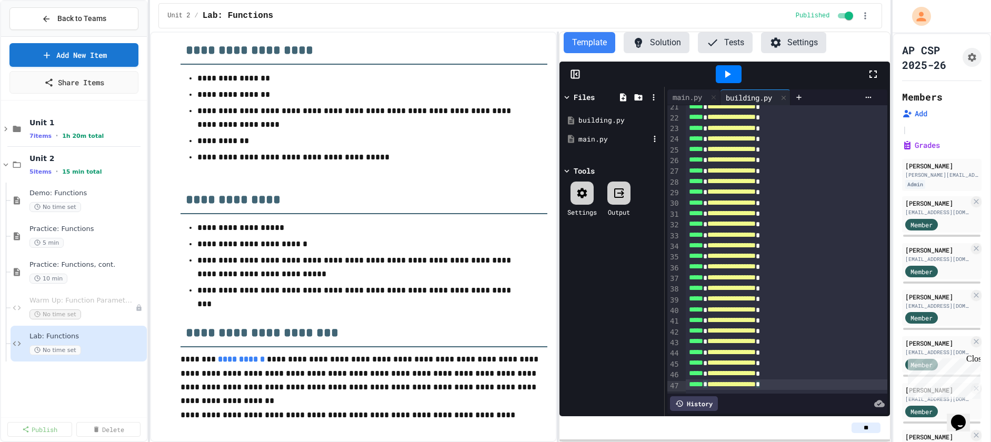
click at [597, 137] on div "main.py" at bounding box center [613, 139] width 71 height 11
click at [756, 166] on span "**********" at bounding box center [731, 164] width 48 height 7
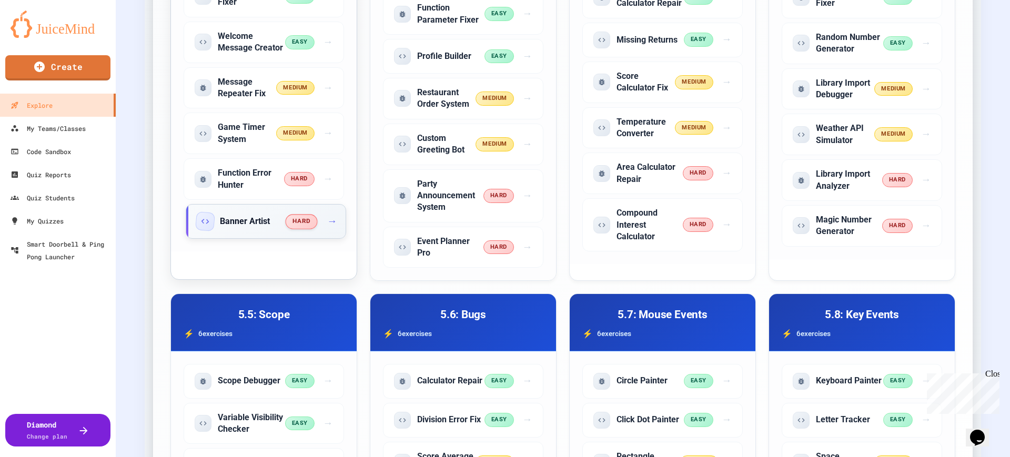
scroll to position [2629, 0]
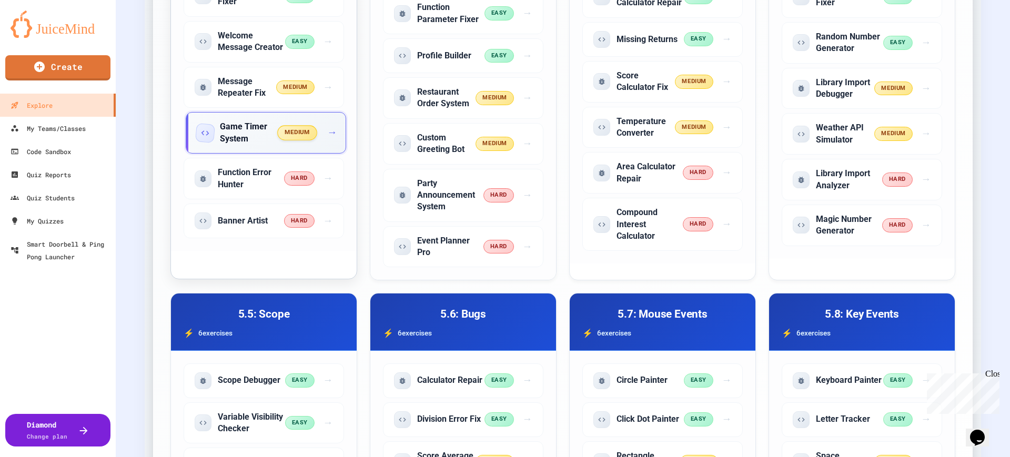
click at [237, 132] on h5 "Game Timer System" at bounding box center [249, 133] width 58 height 24
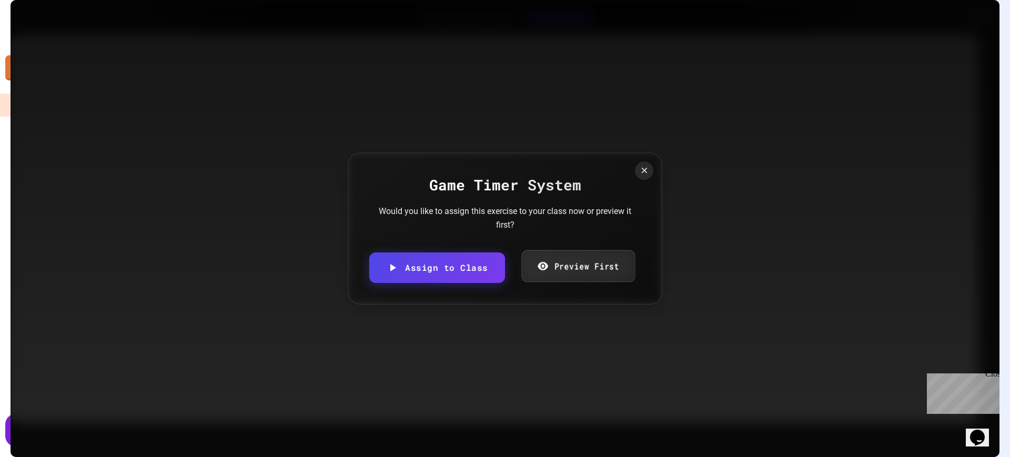
click at [578, 263] on link "Preview First" at bounding box center [578, 266] width 114 height 32
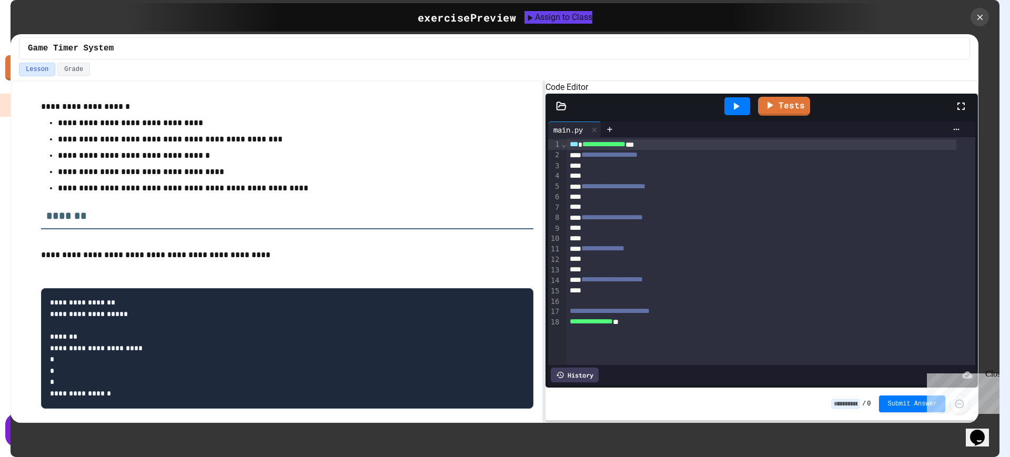
scroll to position [160, 0]
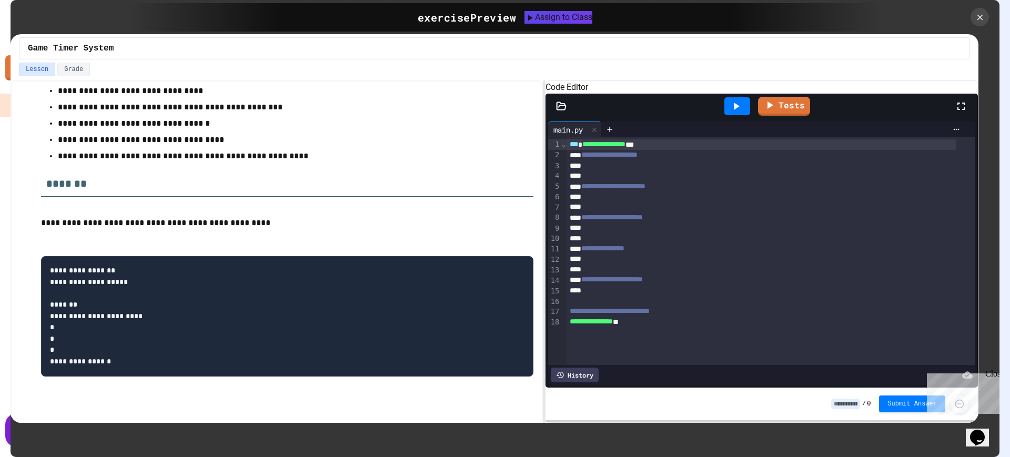
click at [731, 113] on icon at bounding box center [736, 106] width 13 height 13
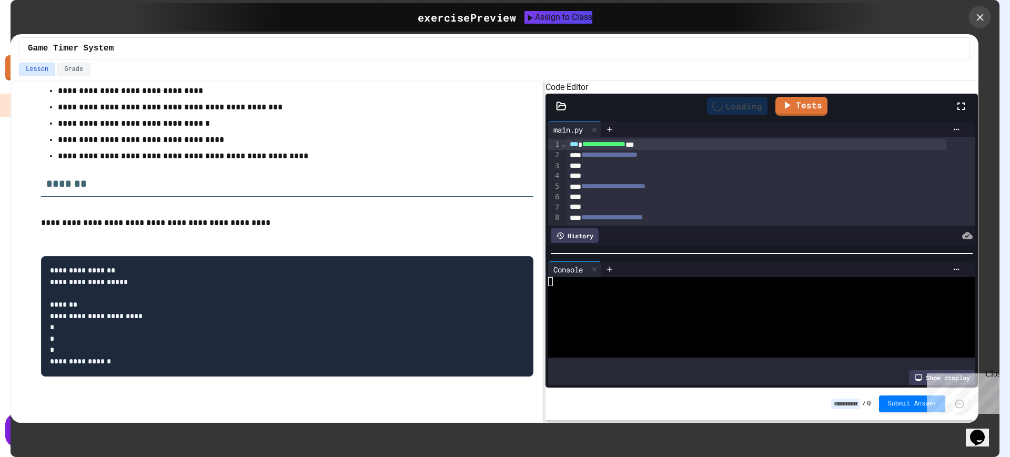
click at [980, 13] on icon at bounding box center [980, 18] width 12 height 12
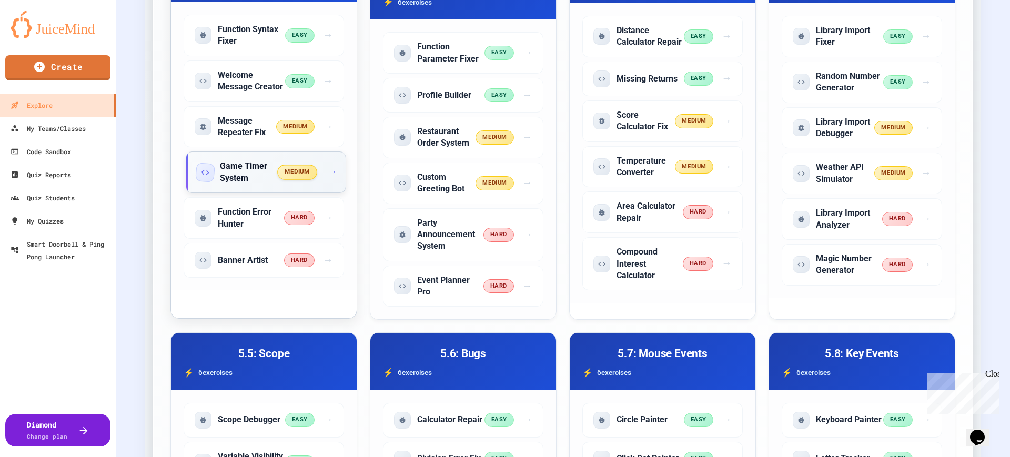
scroll to position [2587, 0]
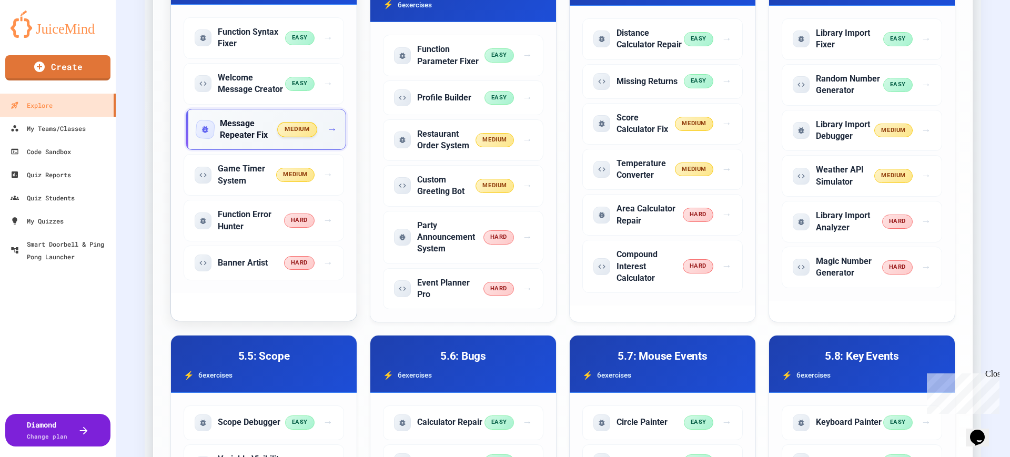
click at [255, 133] on h5 "Message Repeater Fix" at bounding box center [249, 130] width 58 height 24
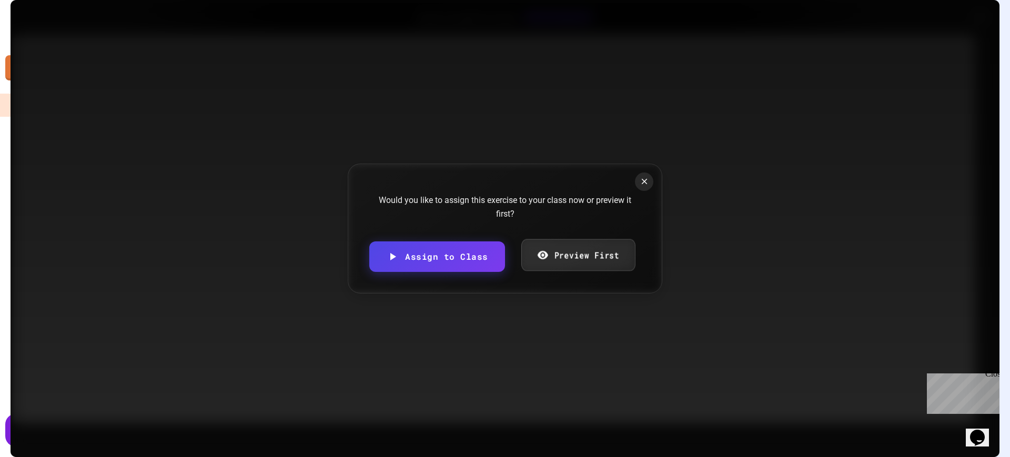
click at [569, 247] on link "Preview First" at bounding box center [578, 255] width 114 height 32
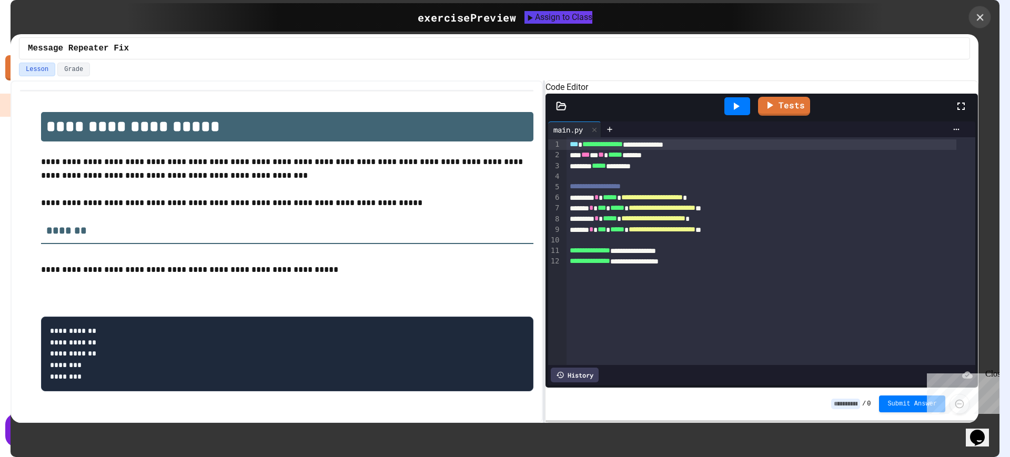
click at [978, 22] on icon at bounding box center [980, 18] width 12 height 12
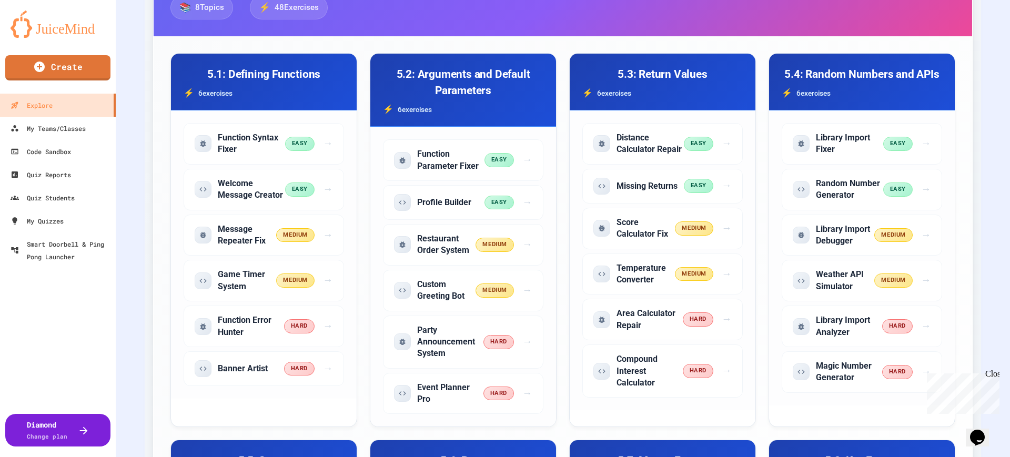
scroll to position [2488, 0]
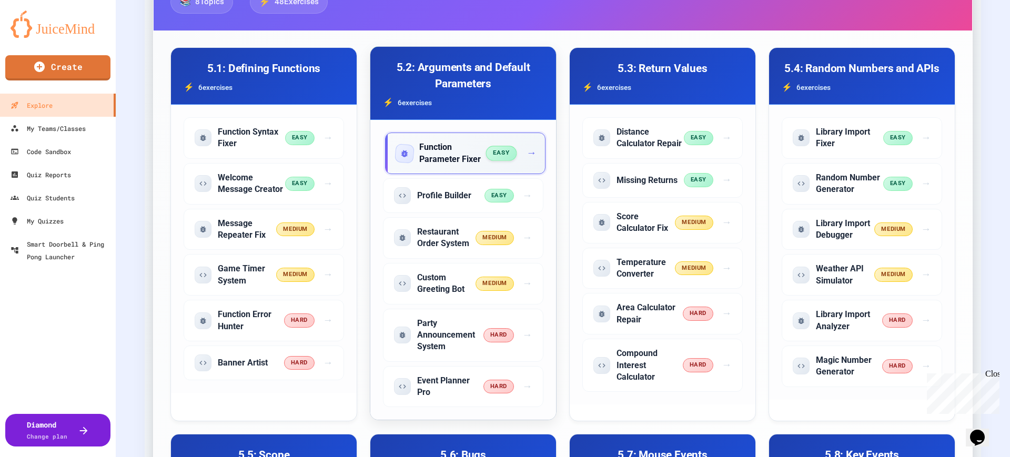
click at [452, 153] on h5 "Function Parameter Fixer" at bounding box center [452, 154] width 67 height 24
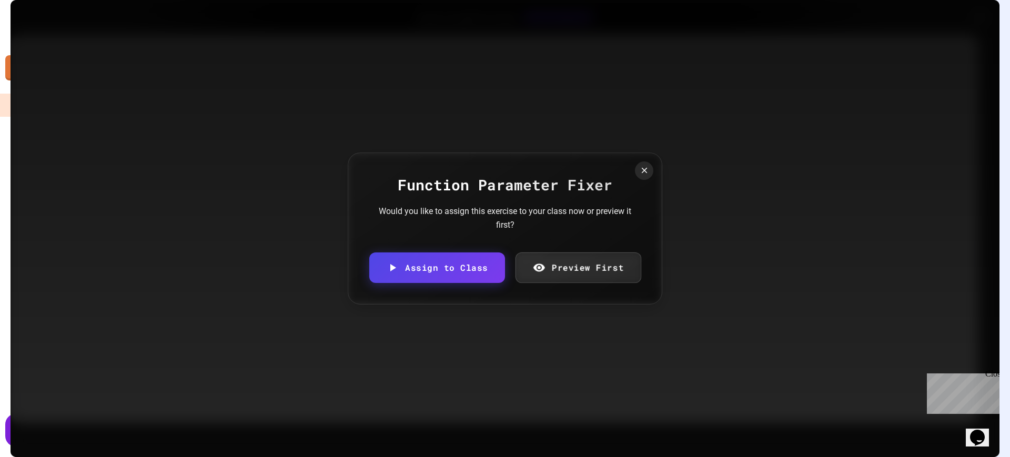
click at [565, 259] on link "Preview First" at bounding box center [578, 268] width 126 height 31
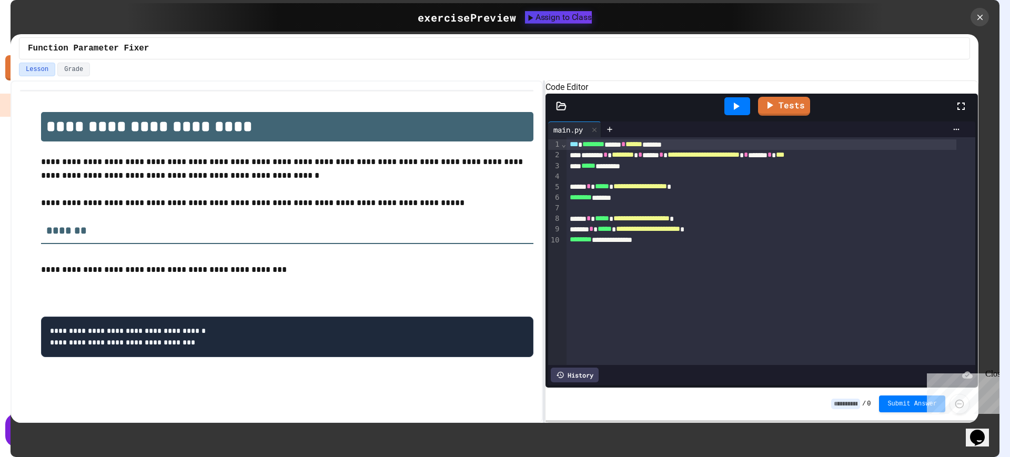
click at [540, 28] on div "exercise Preview Assign to Class" at bounding box center [505, 17] width 758 height 28
click at [533, 23] on button "Assign to Class" at bounding box center [558, 17] width 67 height 13
click at [426, 248] on body "We are updating our servers at 9:30PM EST [DATE]. [PERSON_NAME] should continue…" at bounding box center [505, 228] width 1010 height 457
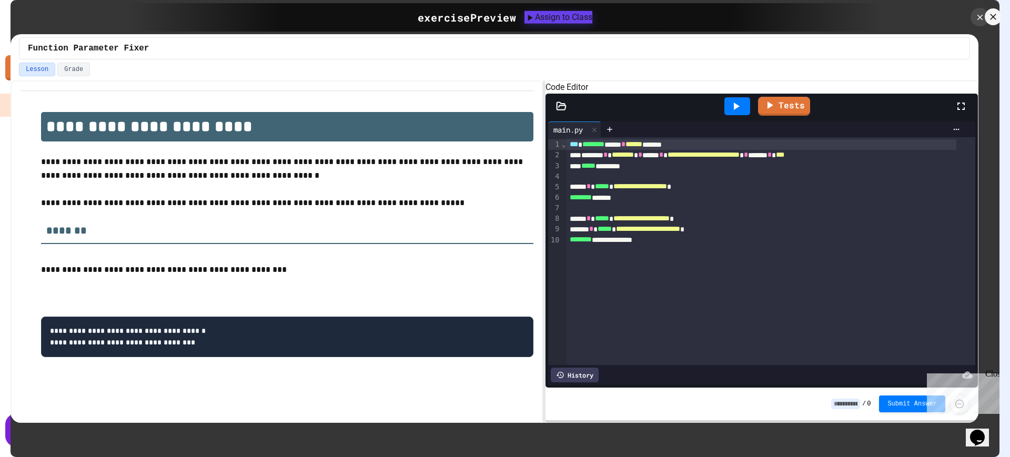
type input "**********"
